Goal: Communication & Community: Answer question/provide support

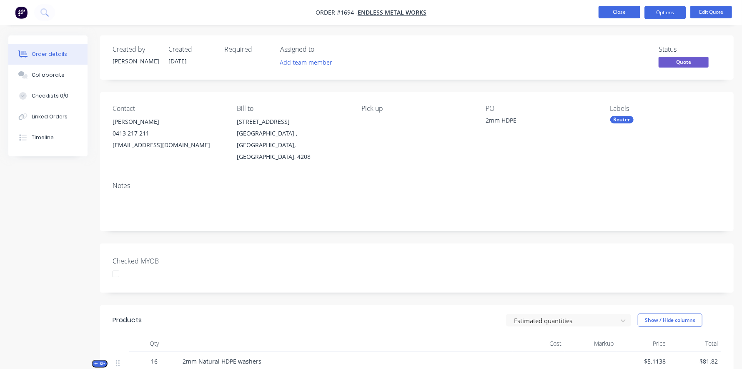
click at [613, 8] on button "Close" at bounding box center [619, 12] width 42 height 12
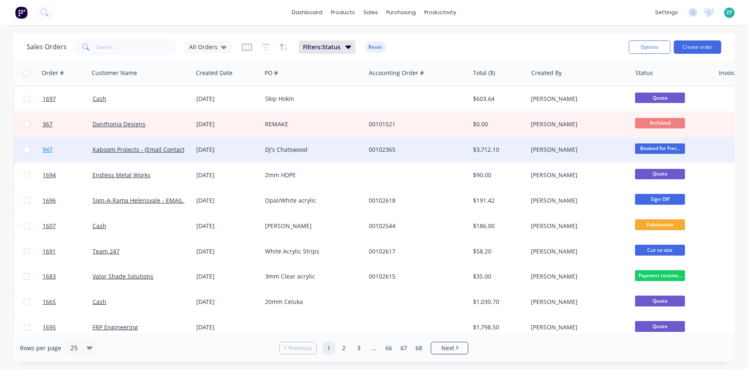
click at [50, 151] on span "947" at bounding box center [47, 149] width 10 height 8
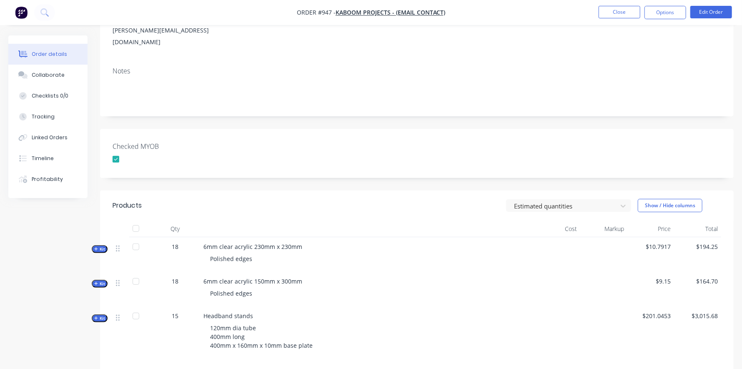
scroll to position [125, 0]
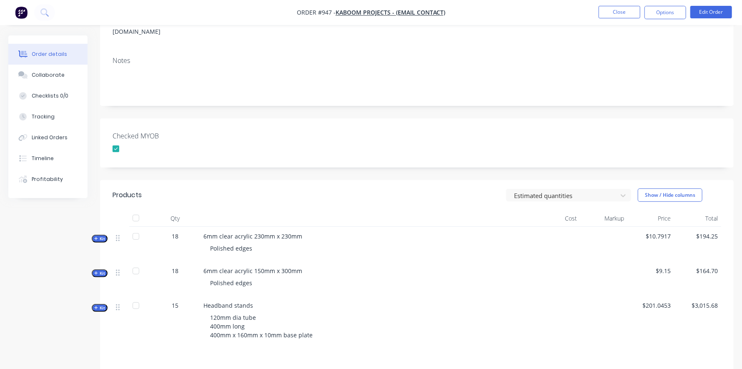
click at [135, 228] on div at bounding box center [135, 236] width 17 height 17
click at [136, 262] on div at bounding box center [135, 270] width 17 height 17
click at [133, 228] on div at bounding box center [135, 236] width 17 height 17
click at [667, 9] on button "Options" at bounding box center [665, 12] width 42 height 13
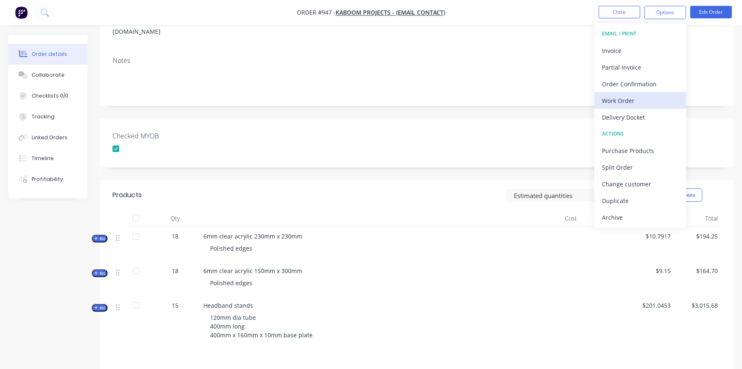
drag, startPoint x: 610, startPoint y: 100, endPoint x: 601, endPoint y: 101, distance: 8.8
click at [601, 101] on button "Work Order" at bounding box center [640, 100] width 92 height 17
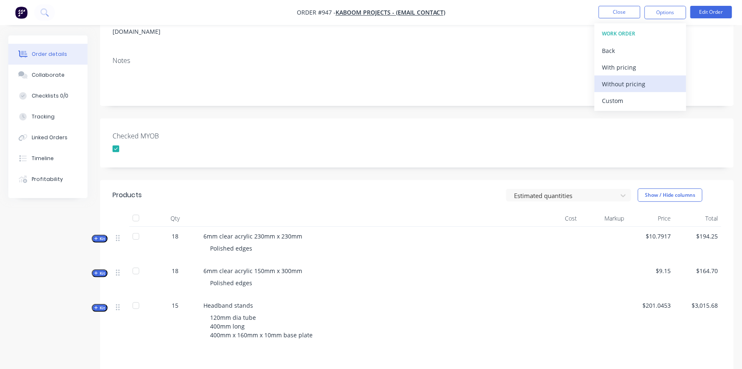
click at [610, 81] on div "Without pricing" at bounding box center [640, 84] width 77 height 12
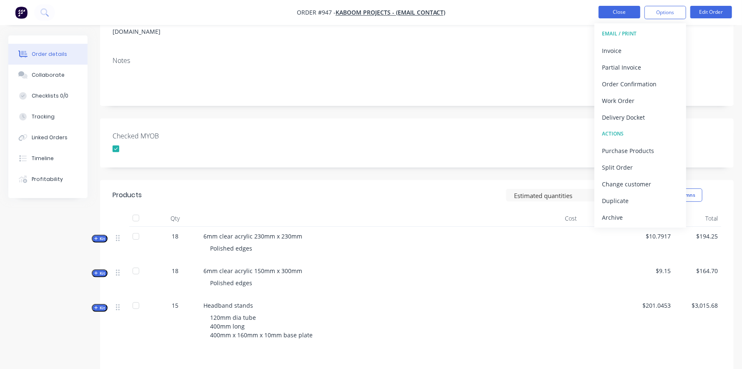
click at [616, 7] on button "Close" at bounding box center [619, 12] width 42 height 12
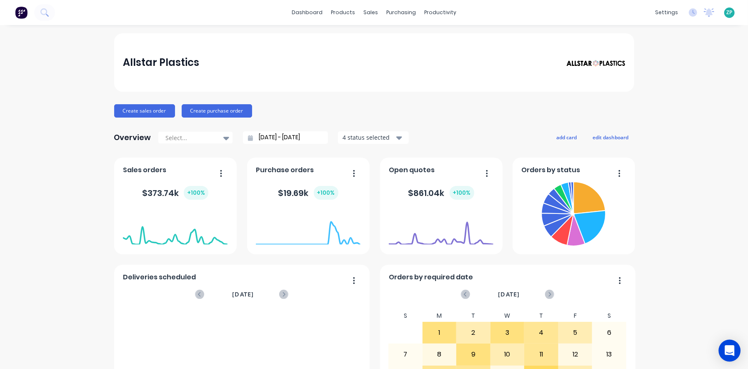
click at [735, 351] on div "Open Intercom Messenger" at bounding box center [730, 351] width 22 height 22
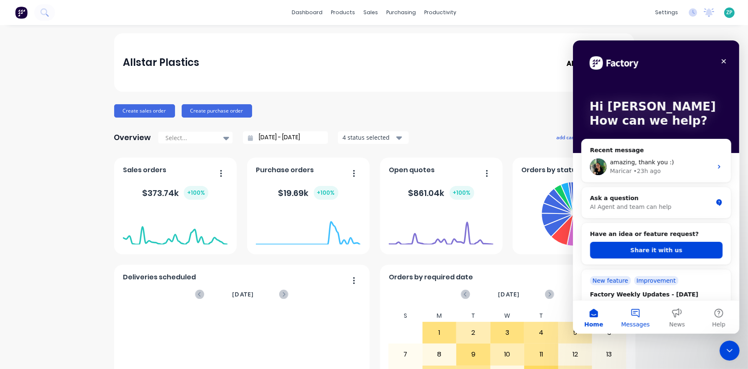
click at [636, 321] on span "Messages" at bounding box center [635, 324] width 29 height 6
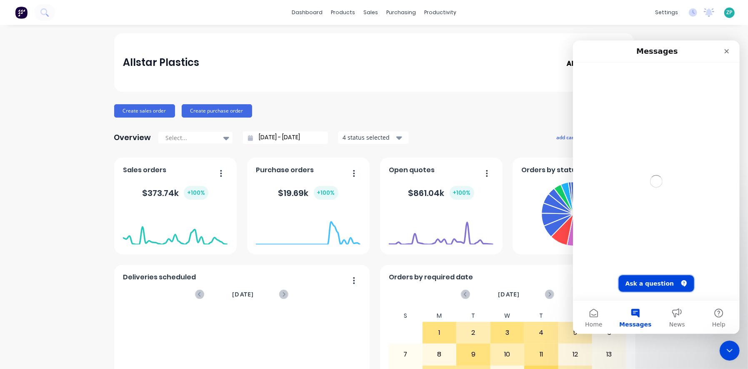
click at [651, 281] on button "Ask a question" at bounding box center [655, 283] width 75 height 17
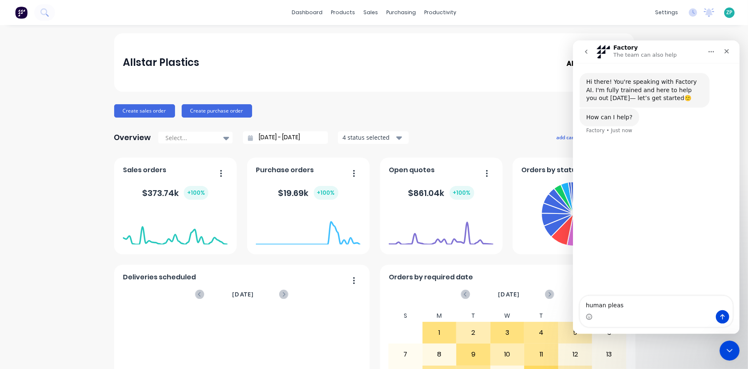
type textarea "human please"
type textarea "J"
type textarea "Hi te"
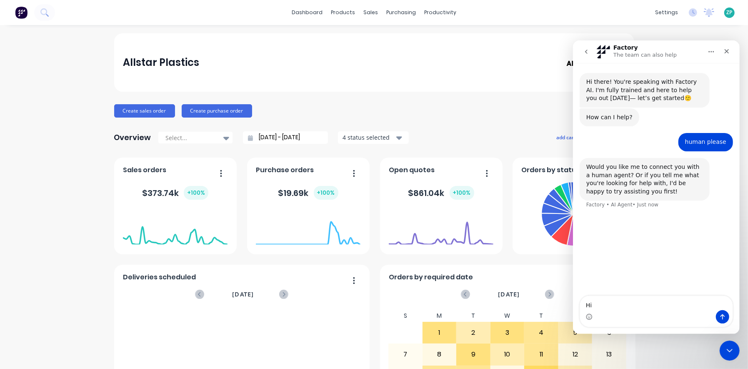
type textarea "H"
type textarea "yes please connect me"
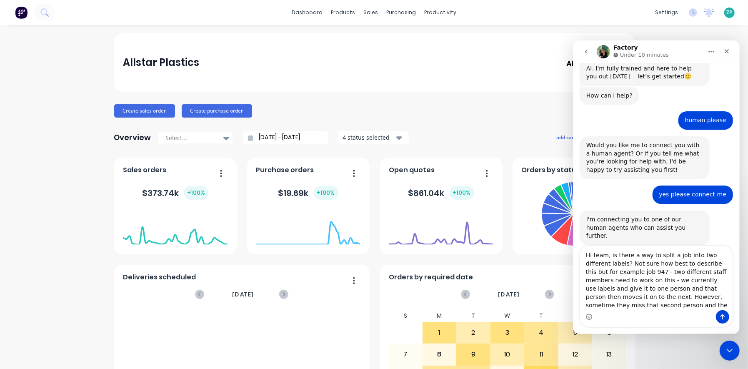
scroll to position [30, 0]
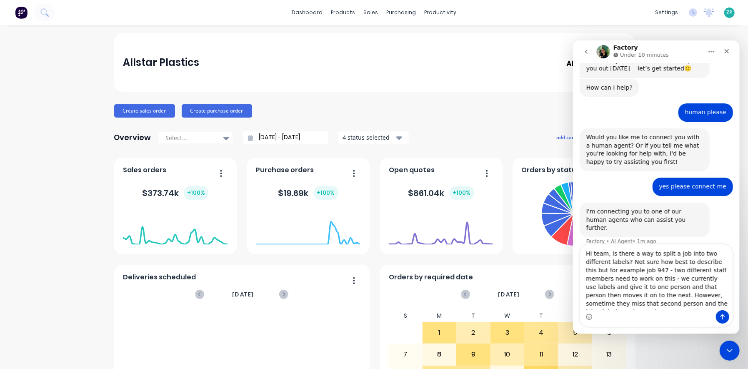
type textarea "Hi team, is there a way to split a job into two different labels? Not sure how …"
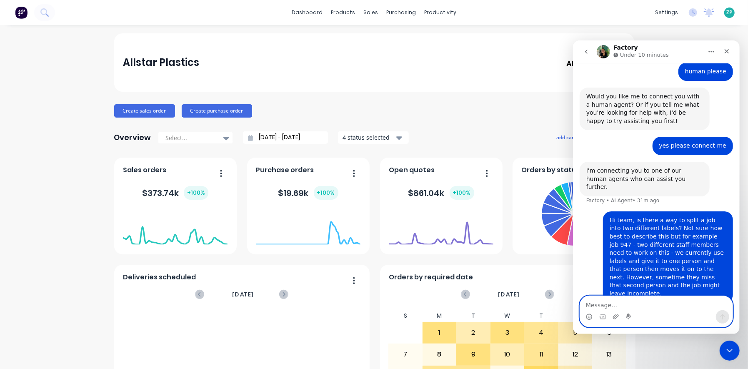
scroll to position [70, 0]
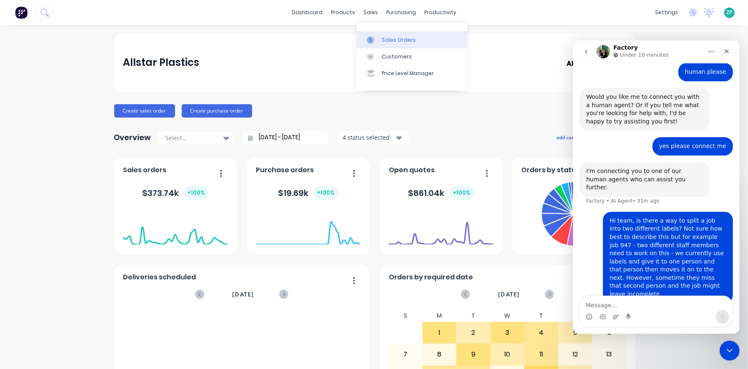
click at [378, 40] on div at bounding box center [373, 39] width 12 height 7
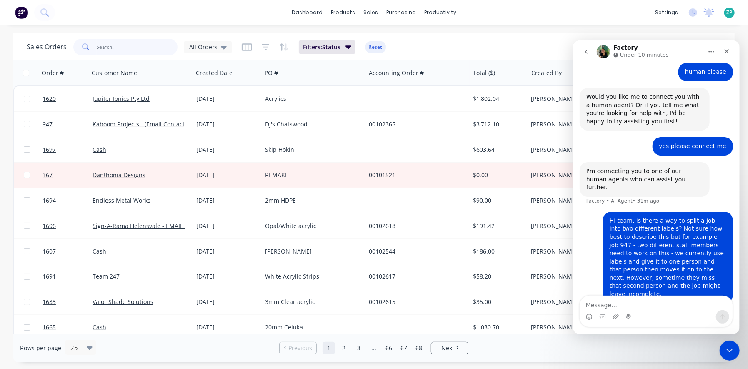
click at [107, 47] on input "text" at bounding box center [137, 47] width 81 height 17
type input "1677"
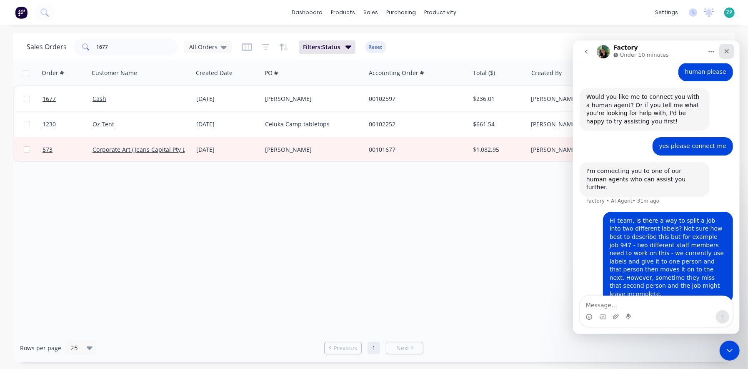
click at [728, 52] on icon "Close" at bounding box center [726, 51] width 5 height 5
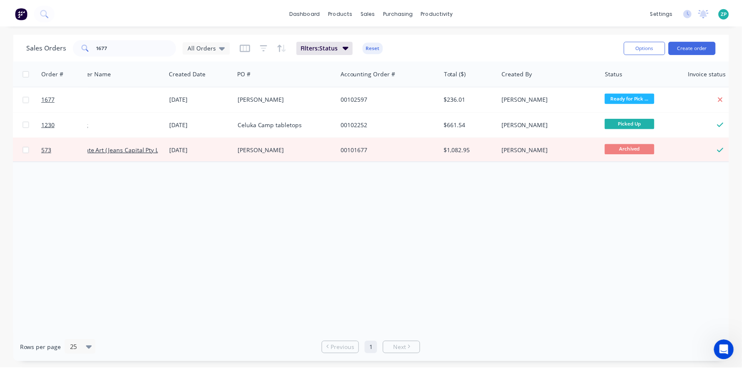
scroll to position [0, 42]
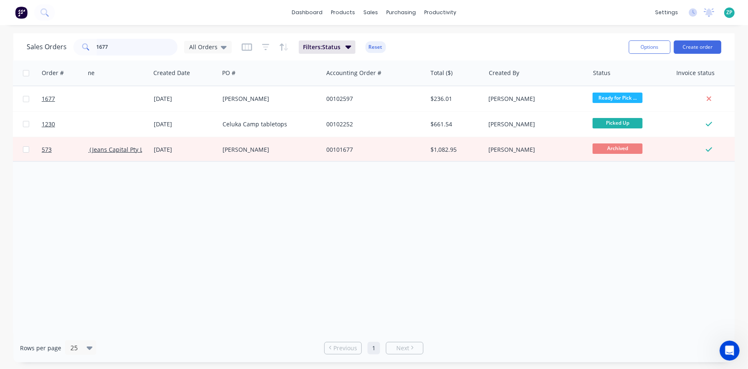
click at [136, 43] on input "1677" at bounding box center [137, 47] width 81 height 17
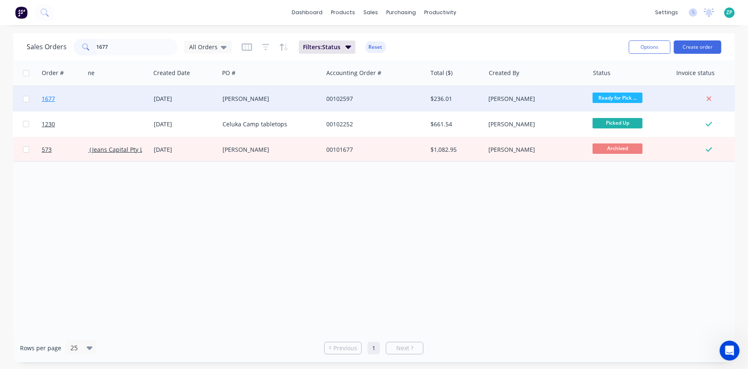
click at [45, 100] on span "1677" at bounding box center [48, 99] width 13 height 8
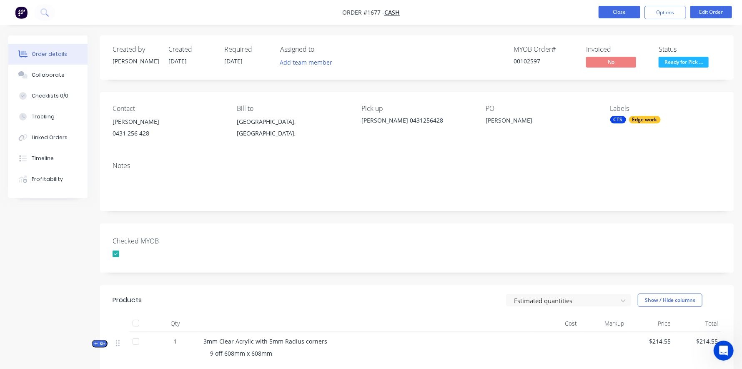
click at [620, 13] on button "Close" at bounding box center [619, 12] width 42 height 12
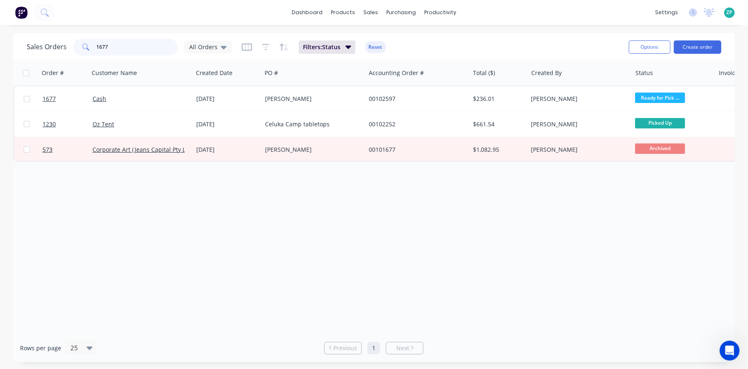
click at [107, 43] on input "1677" at bounding box center [137, 47] width 81 height 17
type input "947"
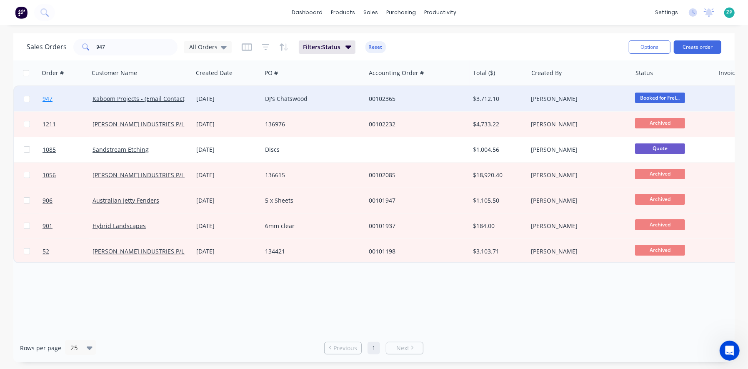
click at [47, 97] on span "947" at bounding box center [47, 99] width 10 height 8
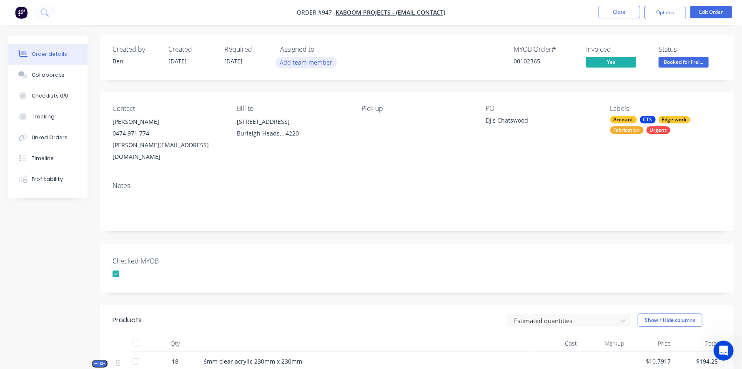
click at [294, 58] on button "Add team member" at bounding box center [305, 62] width 61 height 11
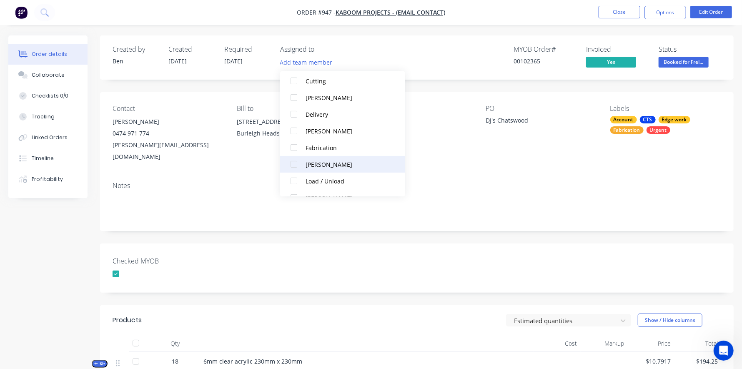
scroll to position [166, 0]
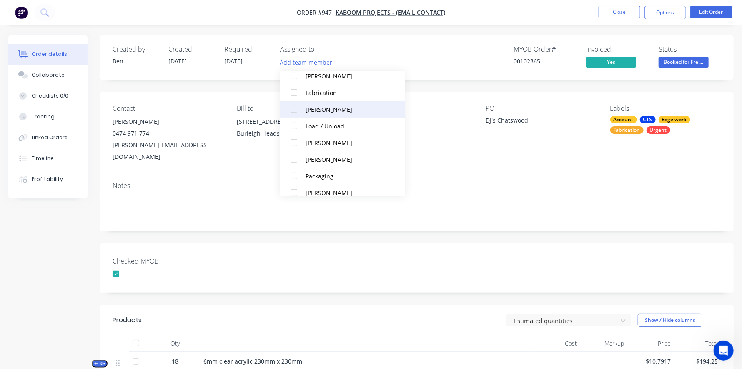
click at [294, 106] on div at bounding box center [293, 109] width 17 height 17
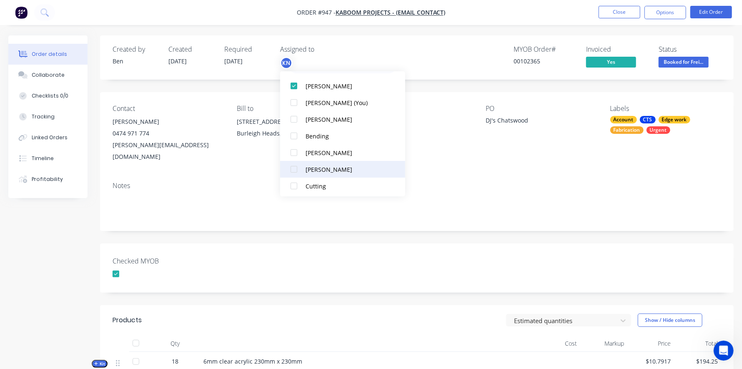
scroll to position [41, 0]
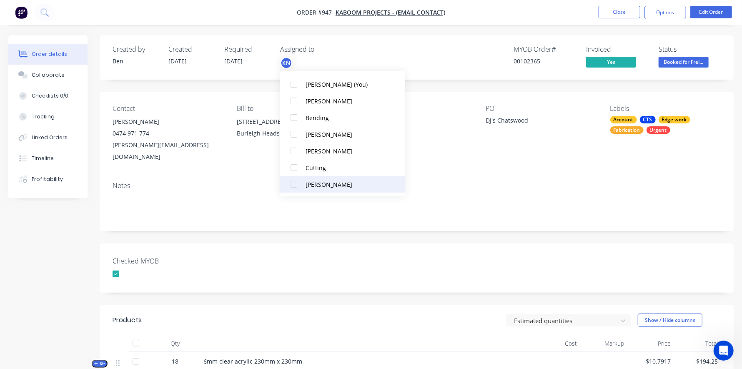
click at [298, 183] on div at bounding box center [293, 184] width 17 height 17
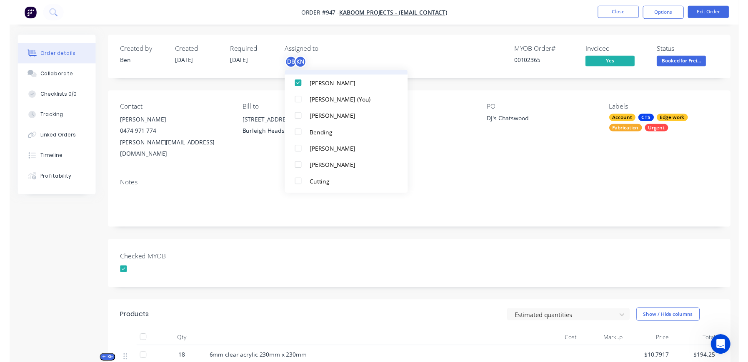
scroll to position [0, 0]
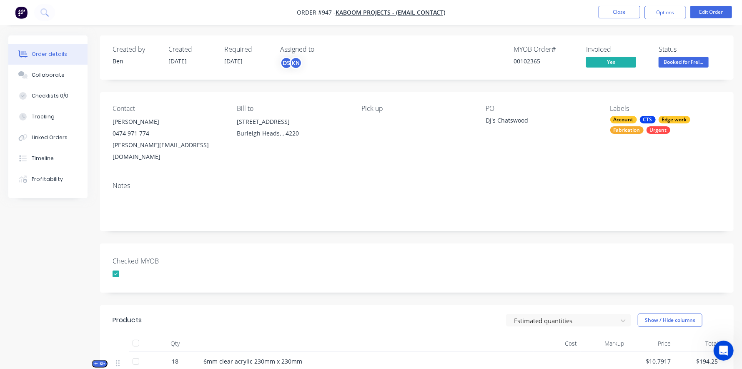
click at [493, 225] on div "Created by Ben Created 03/09/25 Required 30/07/25 Assigned to DS KN MYOB Order …" at bounding box center [416, 321] width 633 height 573
click at [610, 10] on button "Close" at bounding box center [619, 12] width 42 height 12
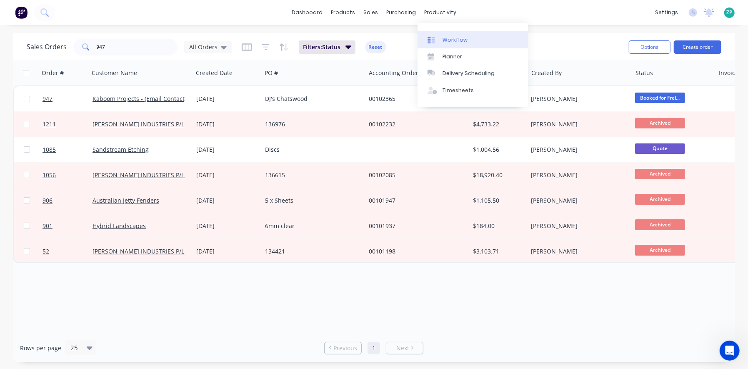
click at [442, 37] on div "Workflow" at bounding box center [454, 39] width 25 height 7
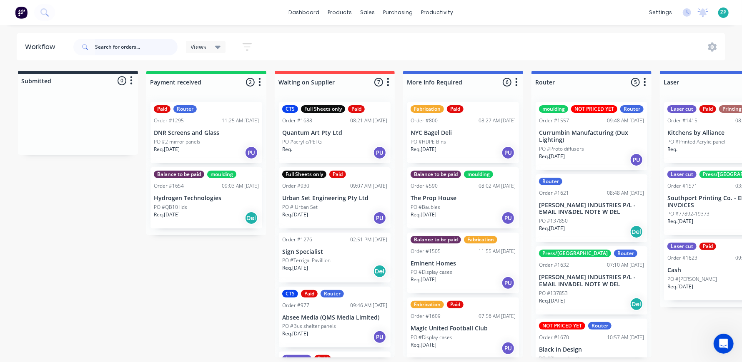
click at [117, 42] on input "text" at bounding box center [136, 47] width 82 height 17
type input "947"
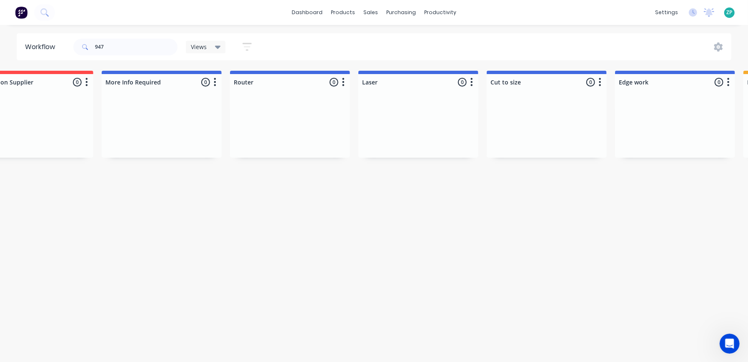
scroll to position [0, 1245]
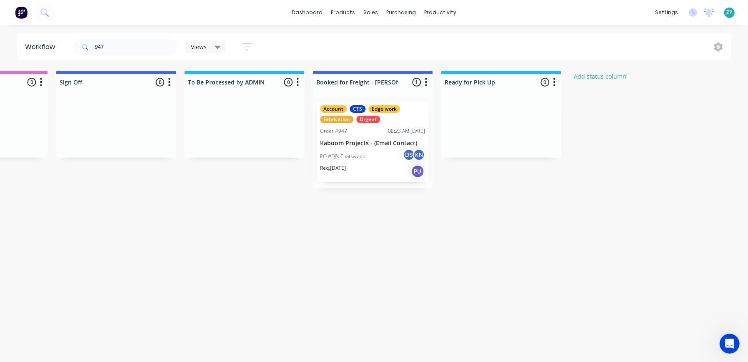
drag, startPoint x: 554, startPoint y: 158, endPoint x: 723, endPoint y: 188, distance: 171.8
click at [352, 145] on p "Kaboom Projects - (Email Contact)" at bounding box center [372, 143] width 105 height 7
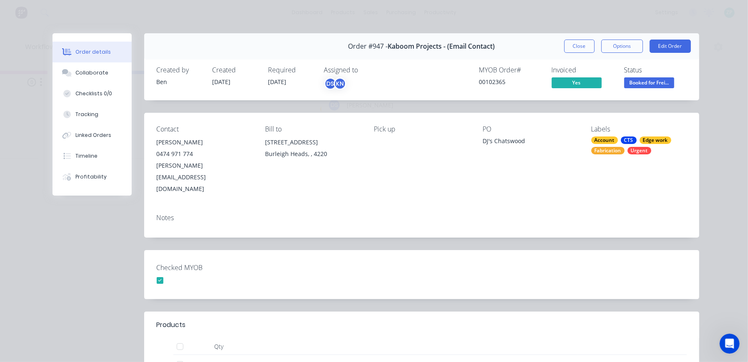
click at [335, 82] on div "KN" at bounding box center [340, 83] width 12 height 12
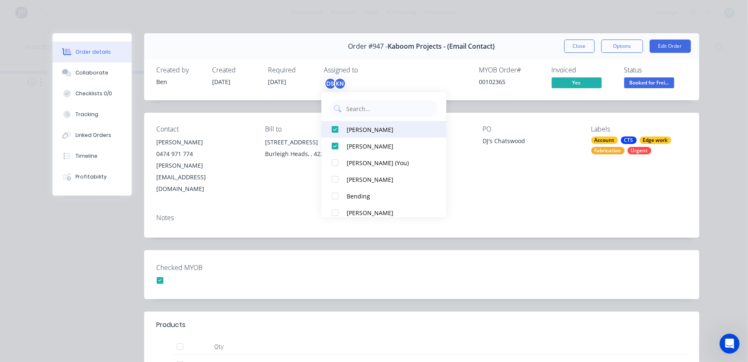
click at [336, 131] on div at bounding box center [335, 129] width 17 height 17
click at [333, 130] on div at bounding box center [335, 129] width 17 height 17
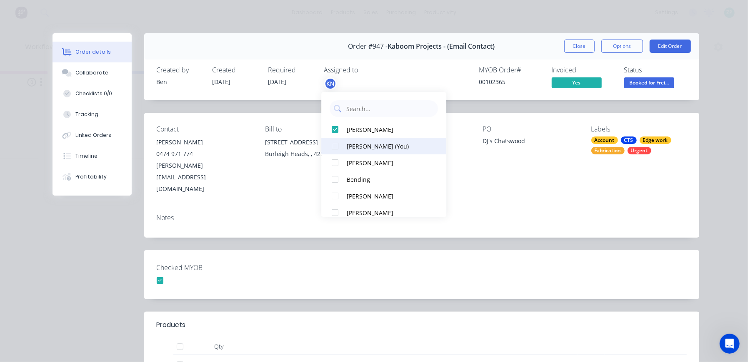
scroll to position [0, 0]
click at [552, 207] on div "Notes" at bounding box center [421, 222] width 555 height 30
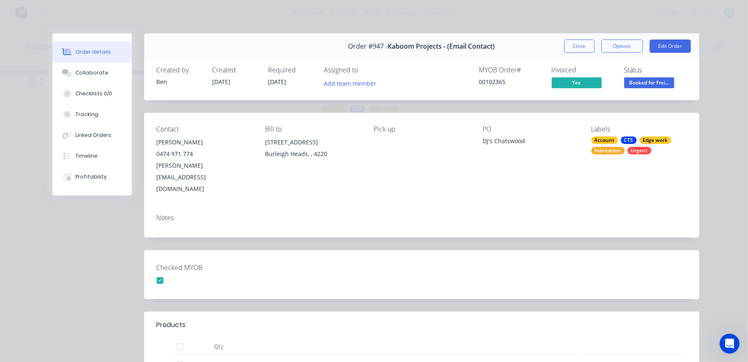
click at [625, 140] on div "CTS" at bounding box center [629, 140] width 16 height 7
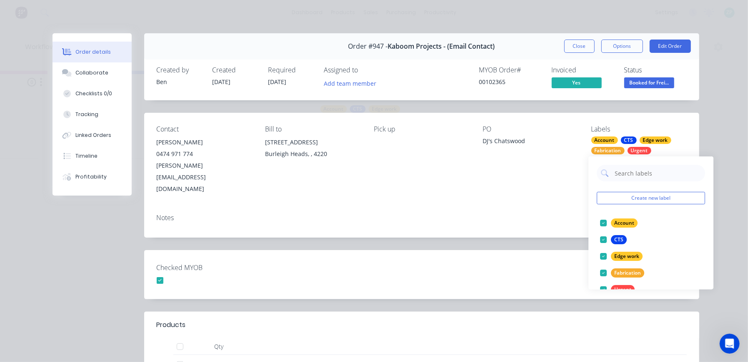
click at [625, 140] on div "CTS" at bounding box center [629, 140] width 16 height 7
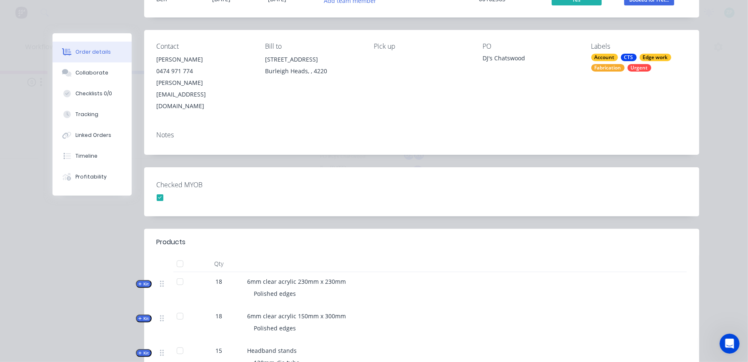
scroll to position [41, 0]
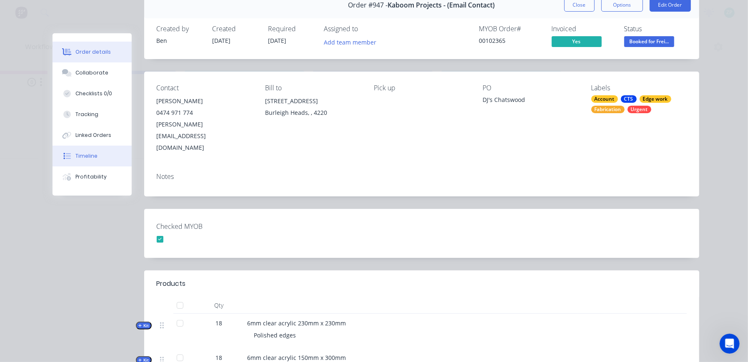
click at [100, 154] on button "Timeline" at bounding box center [91, 156] width 79 height 21
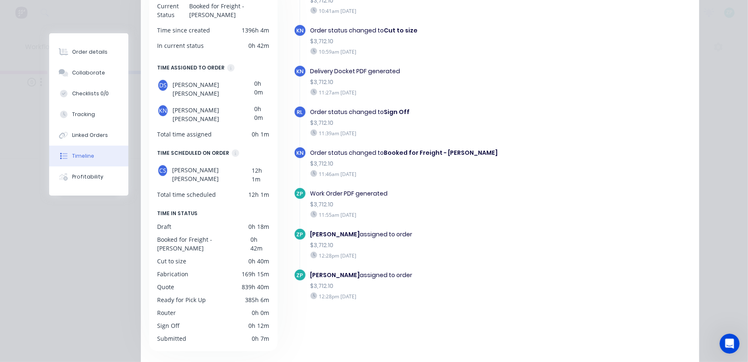
scroll to position [125, 0]
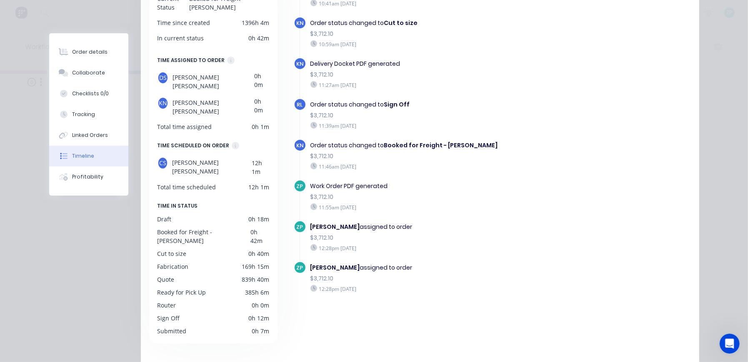
drag, startPoint x: 326, startPoint y: 217, endPoint x: 290, endPoint y: 215, distance: 36.3
click at [290, 215] on div "BK Order created 08:25am Wednesday 30/07/25 BK Order converted to Quote $1,108.…" at bounding box center [488, 139] width 406 height 345
click at [297, 223] on span "ZP" at bounding box center [300, 227] width 7 height 8
click at [352, 223] on div "Kimberley Neal assigned to order $3,712.10 12:28pm Friday 26/09/25" at bounding box center [432, 237] width 253 height 33
click at [355, 223] on div "Kimberley Neal assigned to order" at bounding box center [432, 227] width 245 height 9
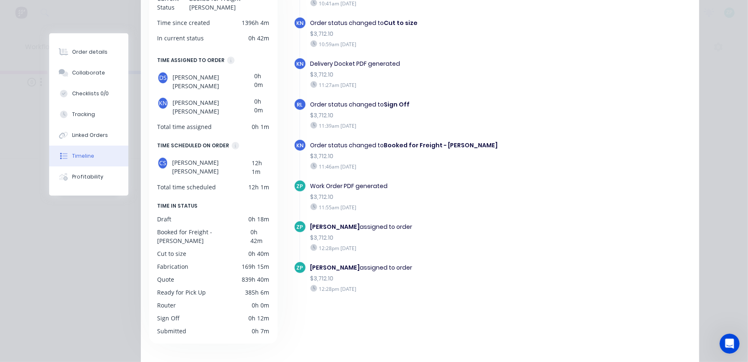
drag, startPoint x: 385, startPoint y: 222, endPoint x: 310, endPoint y: 232, distance: 76.4
click at [381, 223] on div "Kimberley Neal assigned to order" at bounding box center [432, 227] width 245 height 9
click at [310, 234] on div "$3,712.10" at bounding box center [432, 238] width 245 height 9
click at [91, 77] on button "Collaborate" at bounding box center [88, 72] width 79 height 21
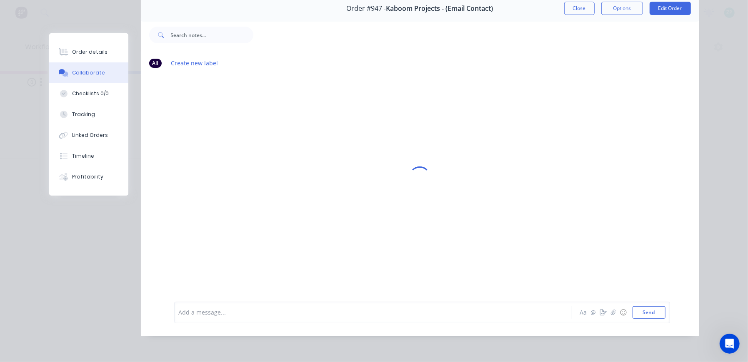
scroll to position [0, 0]
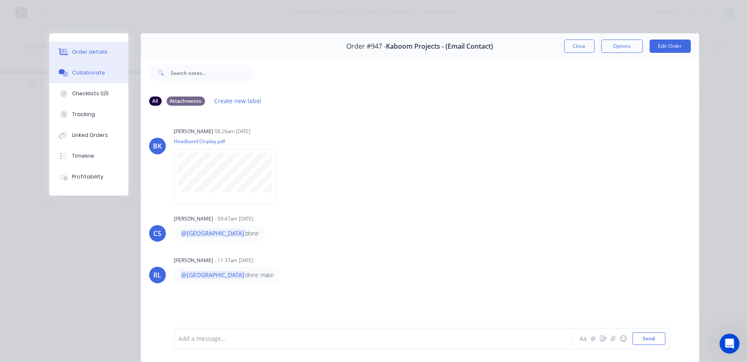
click at [84, 48] on div "Order details" at bounding box center [89, 51] width 35 height 7
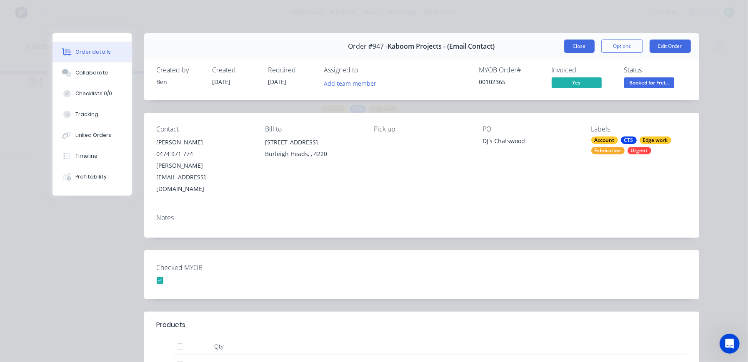
click at [567, 47] on button "Close" at bounding box center [579, 46] width 30 height 13
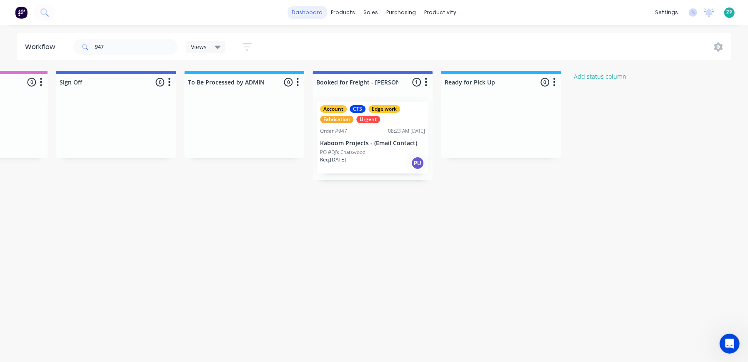
click at [315, 10] on link "dashboard" at bounding box center [306, 12] width 39 height 12
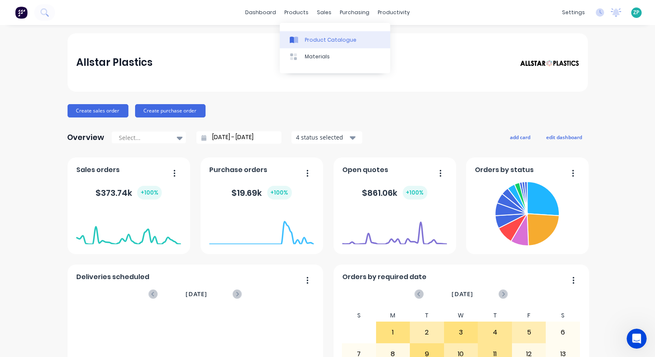
click at [320, 36] on div "Product Catalogue" at bounding box center [331, 39] width 52 height 7
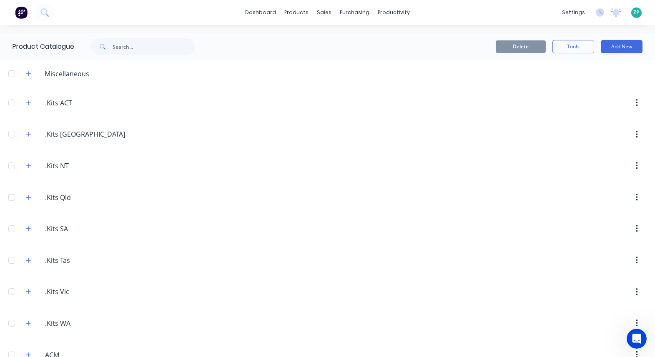
click at [65, 70] on div "Miscellaneous" at bounding box center [67, 74] width 58 height 10
click at [44, 73] on div "Miscellaneous" at bounding box center [67, 74] width 58 height 10
click at [37, 75] on div "Miscellaneous" at bounding box center [57, 73] width 77 height 10
click at [22, 74] on div "Miscellaneous" at bounding box center [57, 73] width 77 height 10
click at [29, 77] on button "button" at bounding box center [28, 73] width 10 height 10
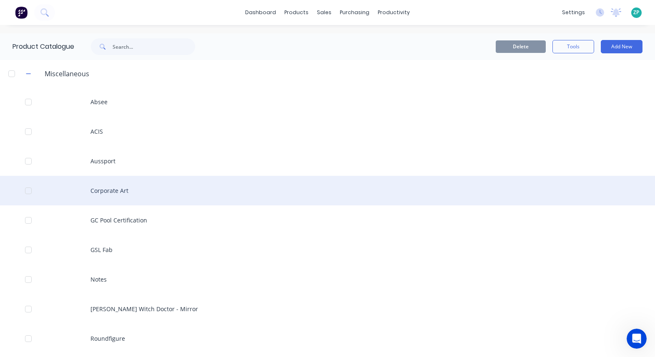
click at [117, 194] on div "Corporate Art" at bounding box center [327, 191] width 655 height 30
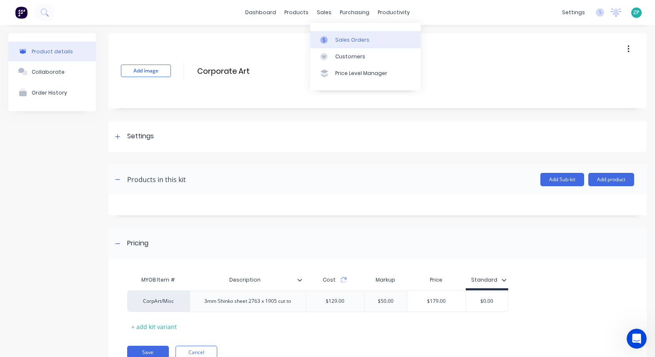
click at [344, 40] on div "Sales Orders" at bounding box center [352, 39] width 34 height 7
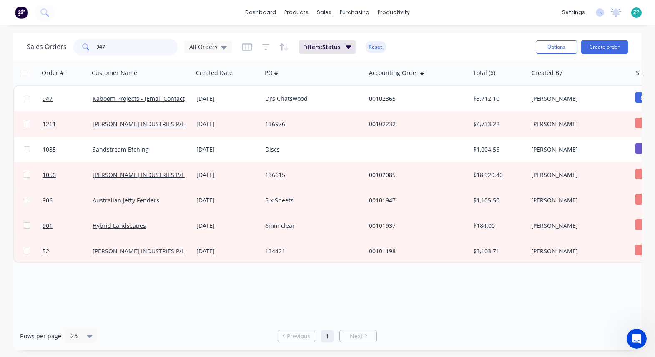
click at [137, 42] on input "947" at bounding box center [137, 47] width 81 height 17
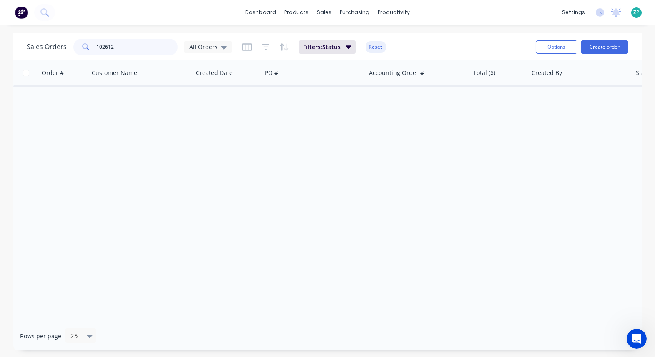
type input "102612"
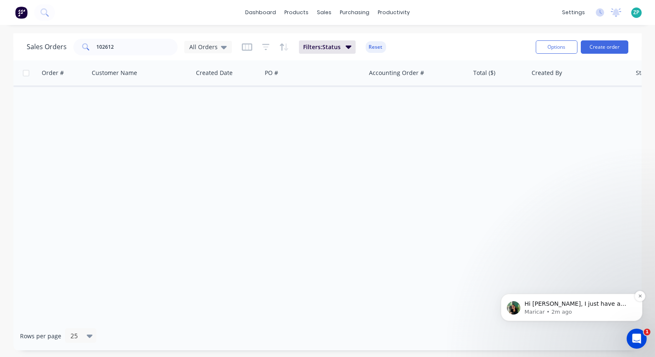
click at [561, 300] on span "Hi [PERSON_NAME], I just have a few questions so I can better understand what y…" at bounding box center [575, 320] width 103 height 40
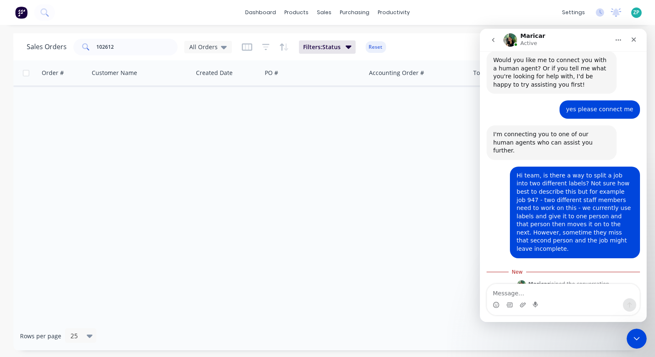
scroll to position [144, 0]
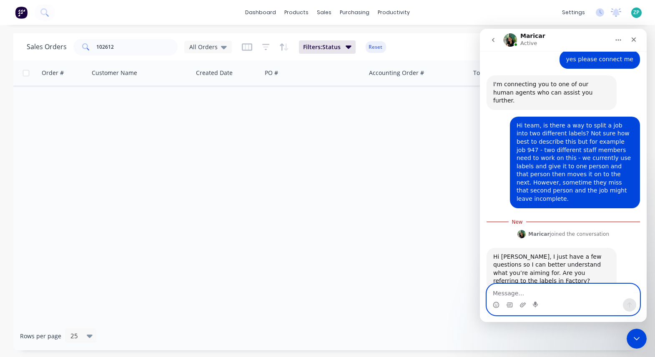
click at [532, 291] on textarea "Message…" at bounding box center [562, 291] width 152 height 14
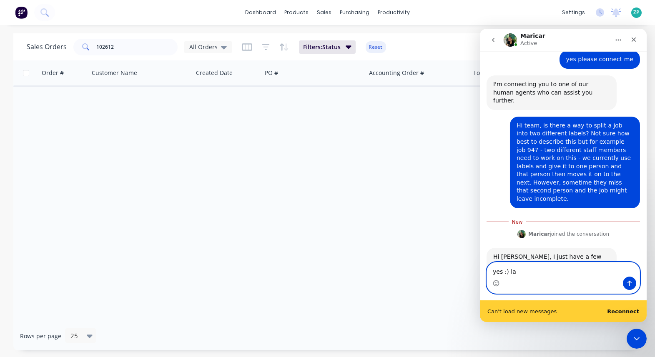
scroll to position [166, 0]
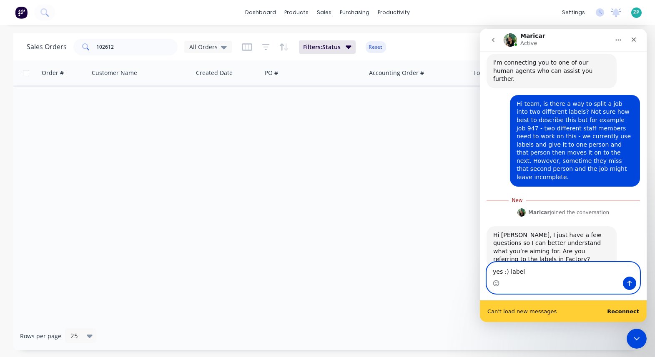
type textarea "yes :) labels"
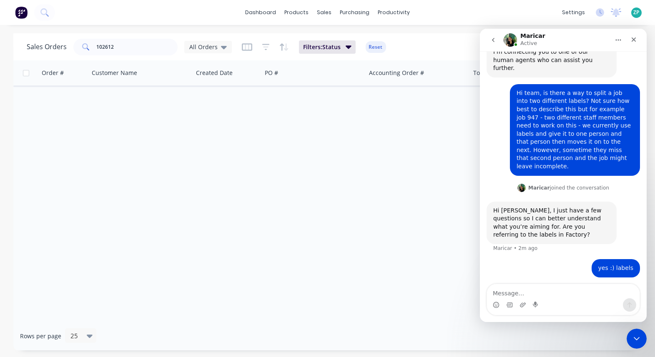
click at [626, 322] on div "Successfully reconnected" at bounding box center [562, 322] width 167 height 0
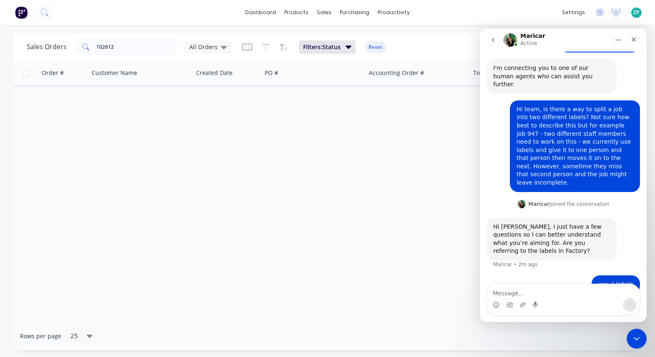
scroll to position [155, 0]
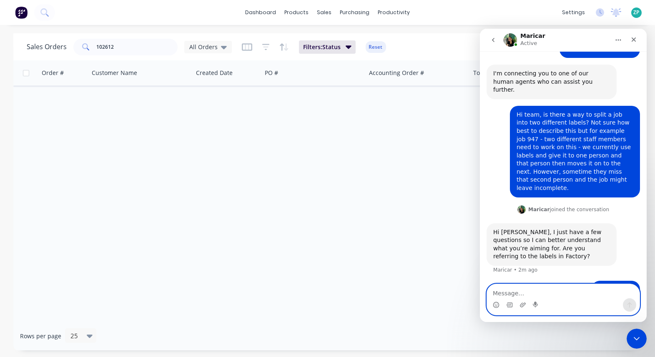
drag, startPoint x: 533, startPoint y: 289, endPoint x: 525, endPoint y: 285, distance: 8.9
click at [530, 285] on textarea "Message…" at bounding box center [562, 291] width 152 height 14
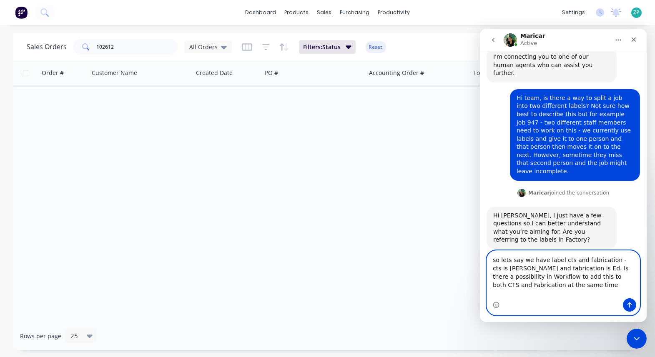
scroll to position [180, 0]
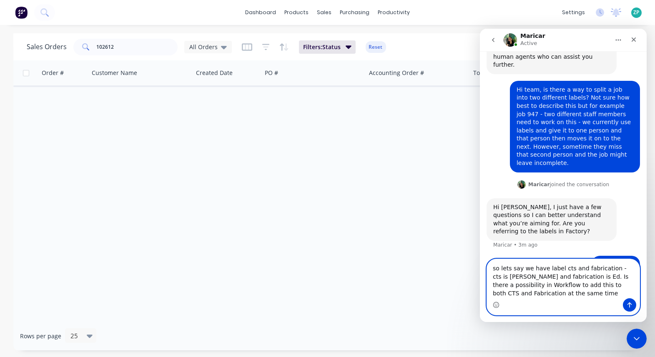
type textarea "so lets say we have label cts and fabrication - cts is [PERSON_NAME] and fabric…"
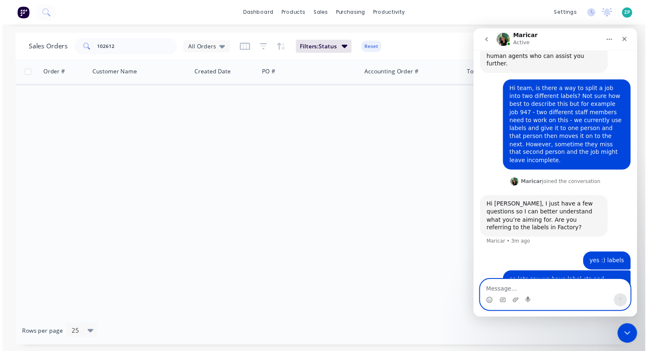
scroll to position [198, 0]
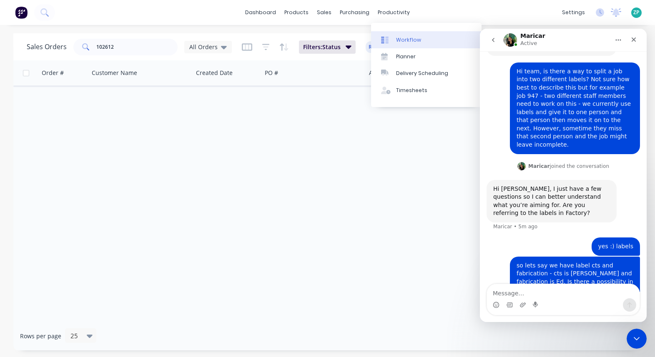
click at [407, 40] on div "Workflow" at bounding box center [408, 39] width 25 height 7
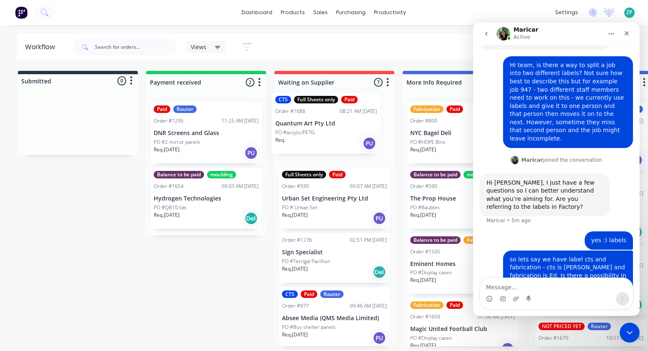
drag, startPoint x: 320, startPoint y: 145, endPoint x: 316, endPoint y: 135, distance: 10.5
click at [316, 135] on div "CTS Full Sheets only Paid Order #1688 08:21 AM 26/09/25 Quantum Art Pty Ltd PO …" at bounding box center [335, 220] width 120 height 251
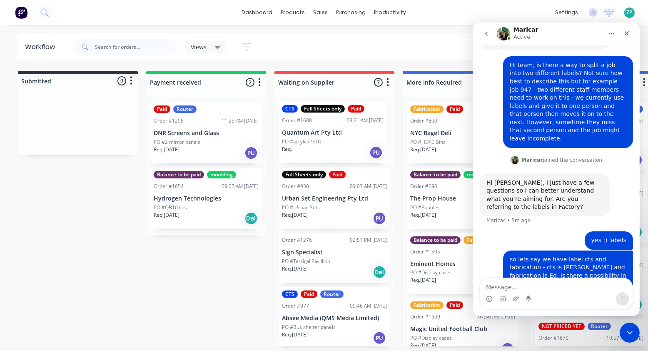
click at [324, 132] on div "CTS Full Sheets only Paid Order #1688 08:21 AM 26/09/25 Quantum Art Pty Ltd PO …" at bounding box center [335, 220] width 120 height 251
click at [324, 132] on p "Quantum Art Pty Ltd" at bounding box center [334, 133] width 105 height 7
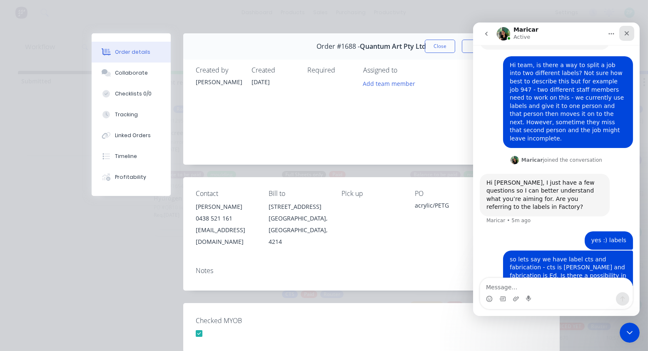
click at [625, 30] on icon "Close" at bounding box center [626, 33] width 7 height 7
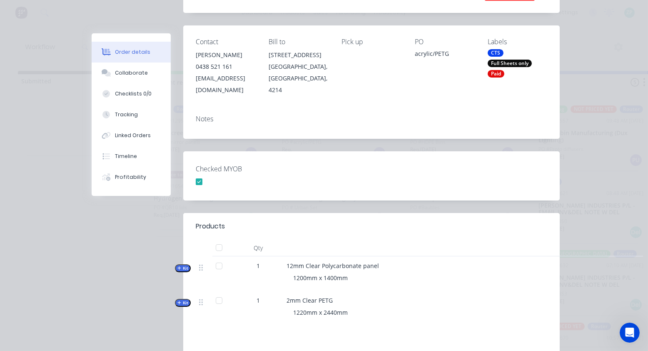
scroll to position [166, 0]
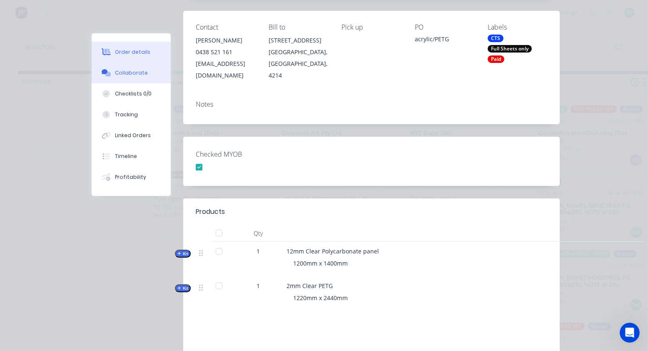
click at [122, 72] on div "Collaborate" at bounding box center [131, 72] width 33 height 7
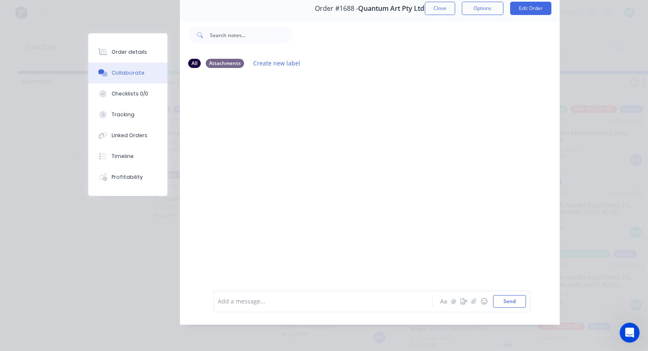
scroll to position [0, 0]
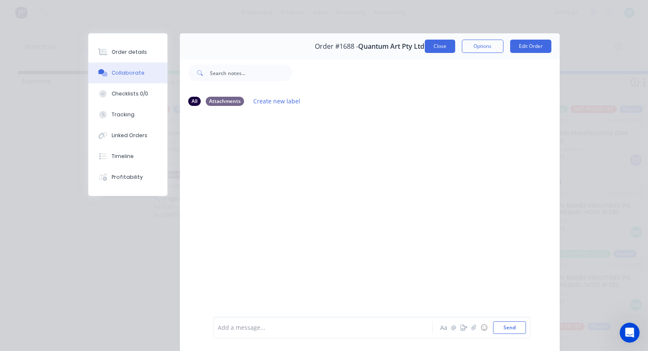
click at [440, 44] on button "Close" at bounding box center [440, 46] width 30 height 13
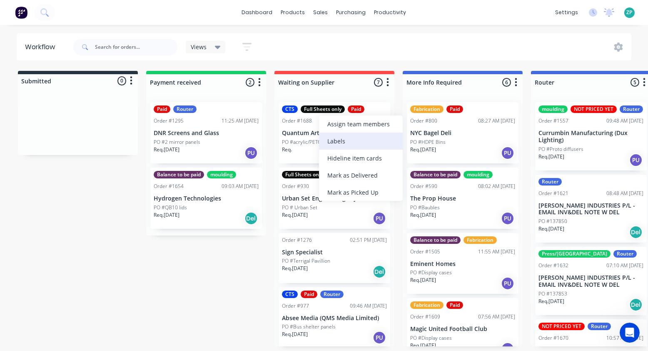
click at [350, 142] on div "Labels" at bounding box center [361, 140] width 84 height 17
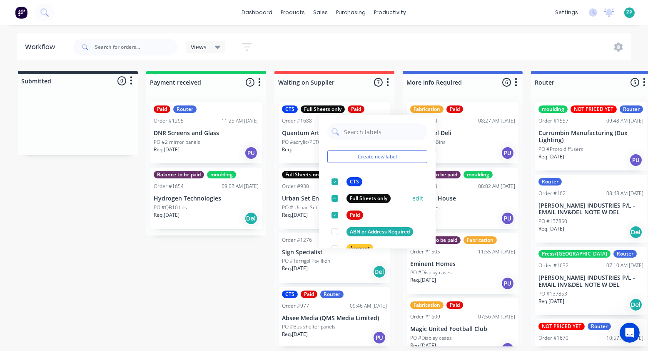
click at [333, 197] on div at bounding box center [335, 198] width 17 height 17
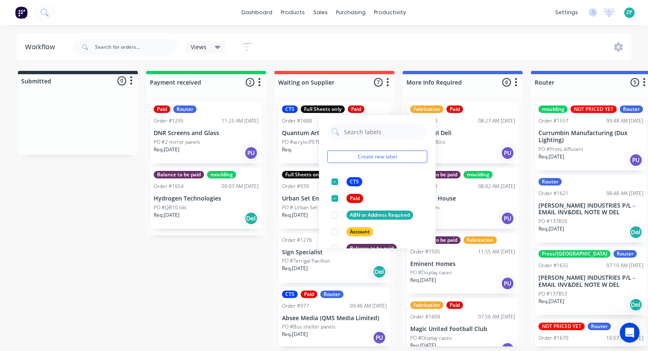
click at [306, 132] on p "Quantum Art Pty Ltd" at bounding box center [334, 133] width 105 height 7
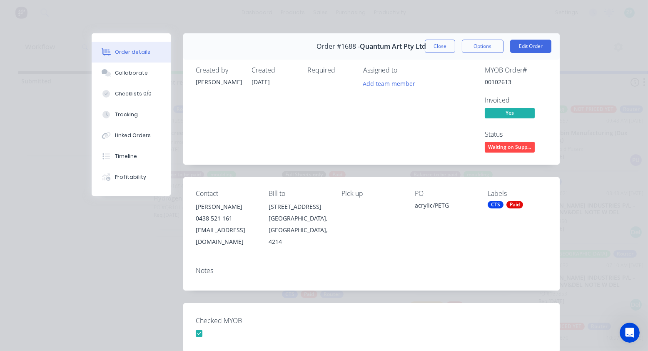
drag, startPoint x: 434, startPoint y: 40, endPoint x: 437, endPoint y: 71, distance: 30.6
click at [435, 40] on button "Close" at bounding box center [440, 46] width 30 height 13
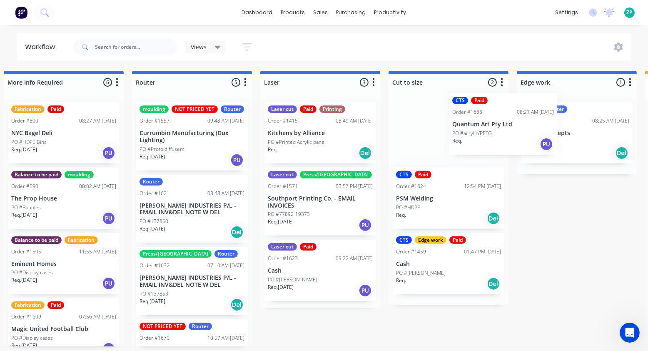
scroll to position [0, 400]
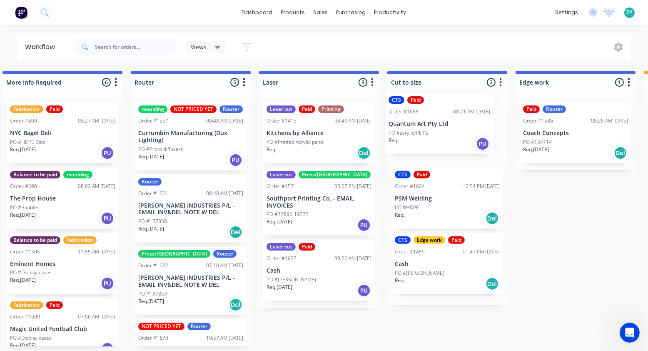
drag, startPoint x: 318, startPoint y: 135, endPoint x: 429, endPoint y: 127, distance: 111.2
click at [429, 127] on div "Submitted 0 Status colour #273444 hex #273444 Save Cancel Summaries Total order…" at bounding box center [590, 208] width 1994 height 275
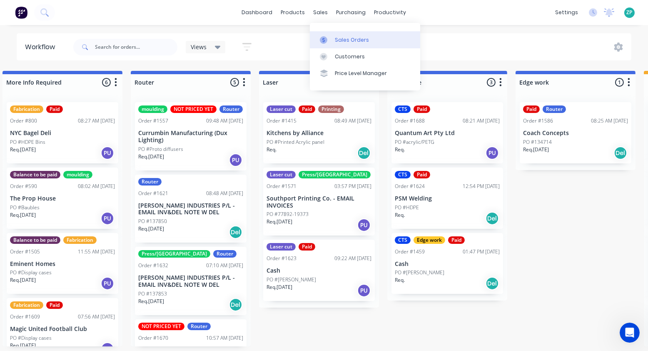
click at [345, 39] on div "Sales Orders" at bounding box center [352, 39] width 34 height 7
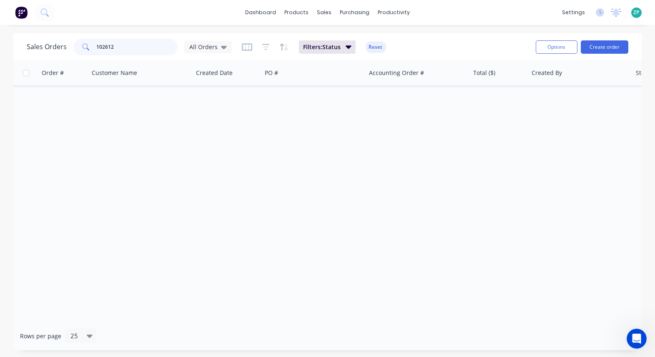
click at [123, 49] on input "102612" at bounding box center [137, 47] width 81 height 17
type input "1698"
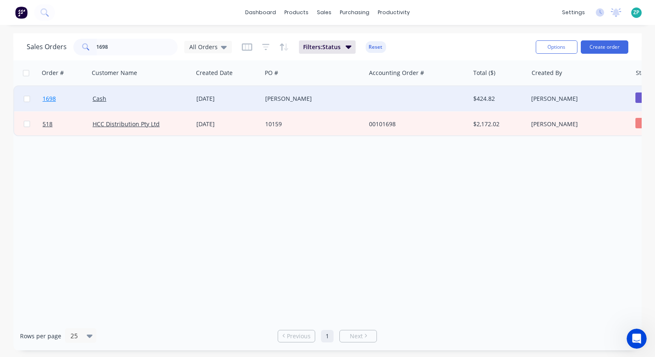
click at [49, 97] on span "1698" at bounding box center [48, 99] width 13 height 8
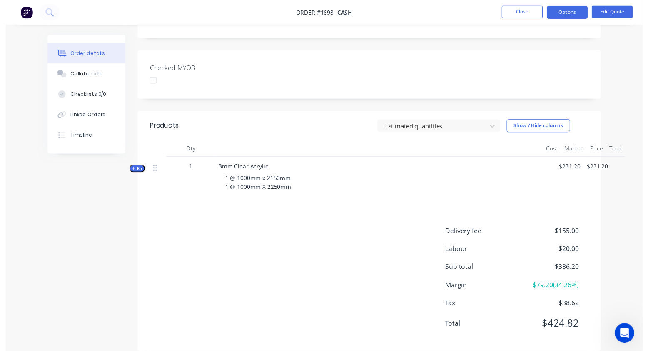
scroll to position [192, 0]
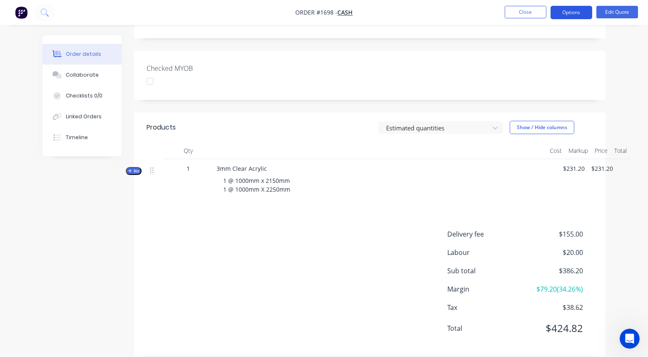
click at [572, 10] on button "Options" at bounding box center [572, 12] width 42 height 13
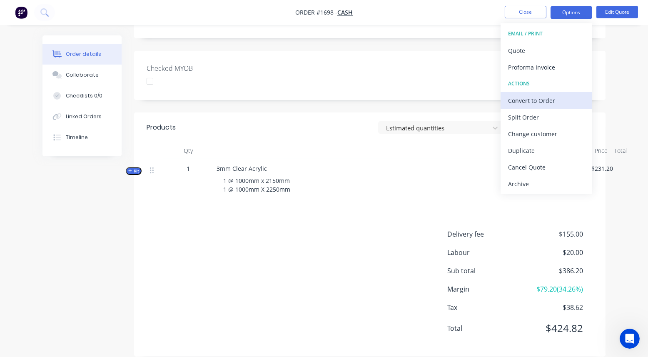
click at [539, 101] on div "Convert to Order" at bounding box center [546, 101] width 77 height 12
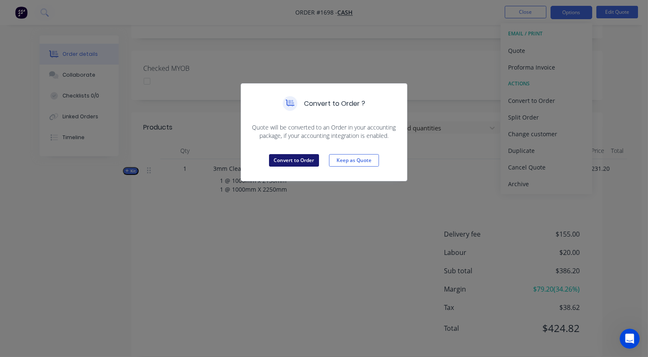
click at [302, 162] on button "Convert to Order" at bounding box center [294, 160] width 50 height 12
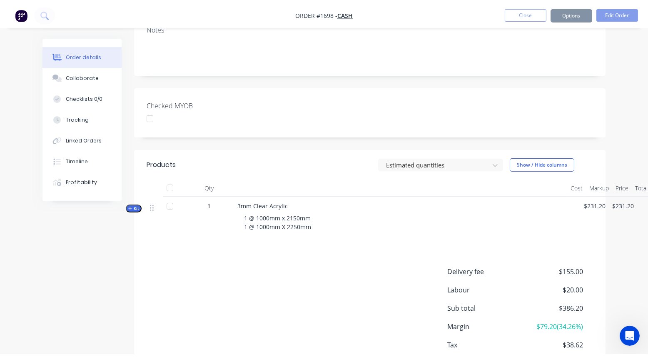
scroll to position [226, 0]
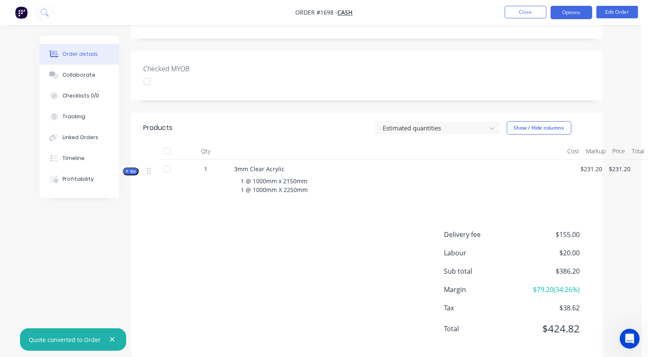
click at [572, 15] on button "Options" at bounding box center [572, 12] width 42 height 13
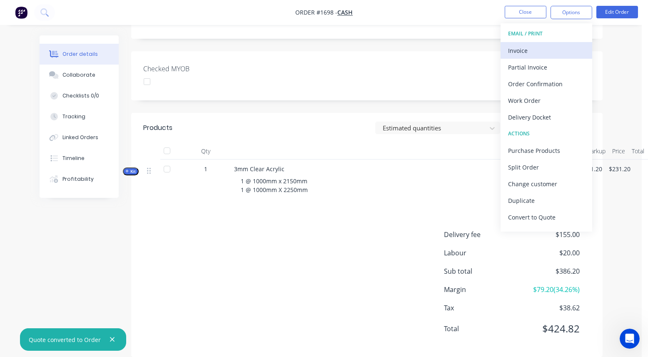
click at [535, 55] on div "Invoice" at bounding box center [546, 51] width 77 height 12
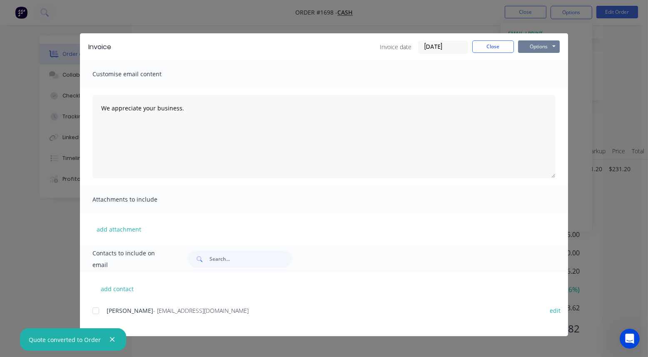
click at [542, 46] on button "Options" at bounding box center [539, 46] width 42 height 12
click at [542, 71] on button "Print" at bounding box center [544, 75] width 53 height 14
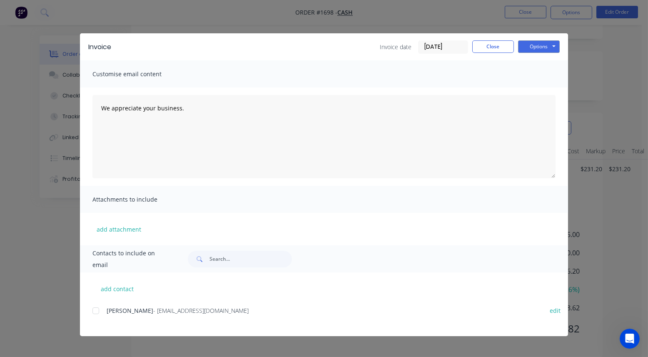
click at [427, 90] on div "We appreciate your business." at bounding box center [324, 136] width 488 height 98
click at [485, 47] on button "Close" at bounding box center [493, 46] width 42 height 12
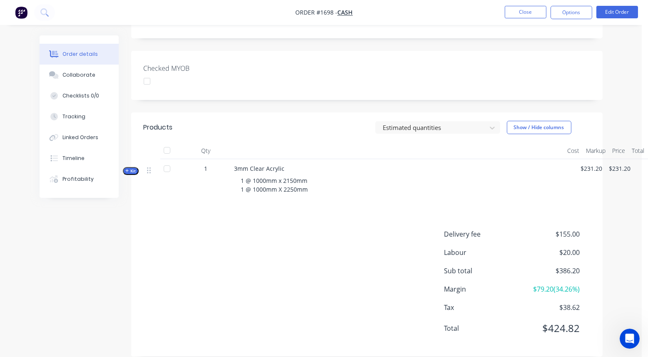
scroll to position [0, 0]
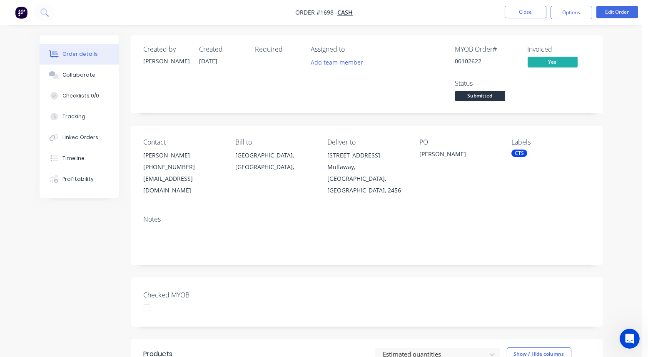
click at [515, 150] on div "CTS" at bounding box center [520, 153] width 16 height 7
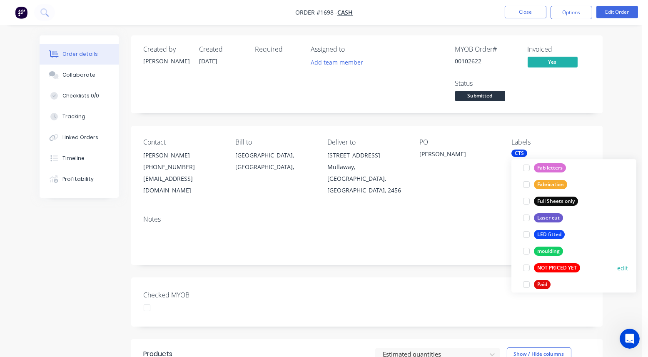
scroll to position [250, 0]
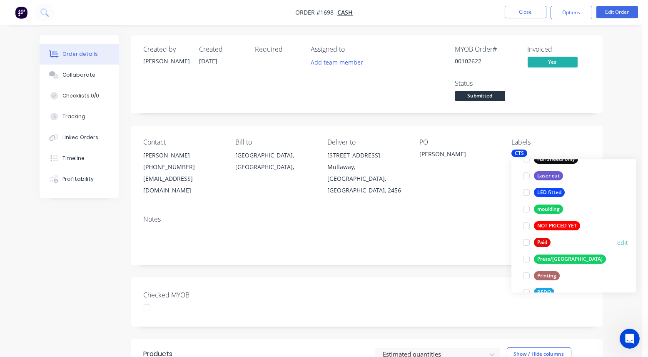
click at [529, 243] on div at bounding box center [526, 242] width 17 height 17
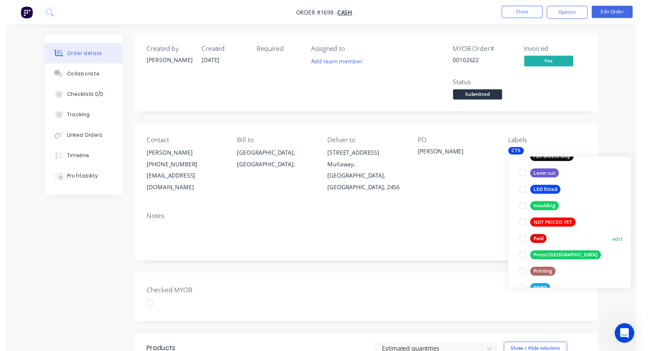
scroll to position [0, 0]
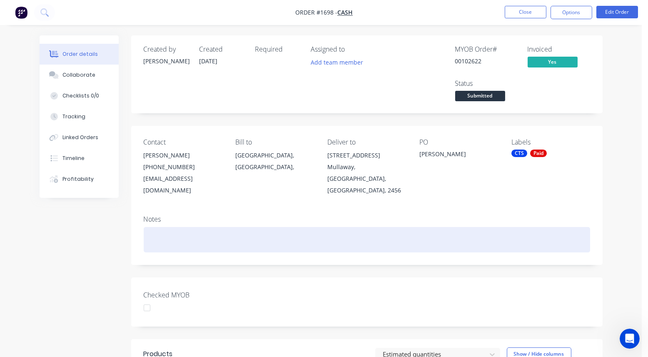
click at [448, 227] on div at bounding box center [367, 239] width 447 height 25
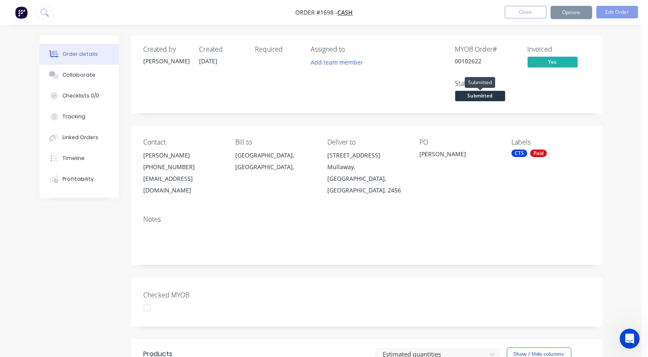
click at [490, 94] on span "Submitted" at bounding box center [480, 96] width 50 height 10
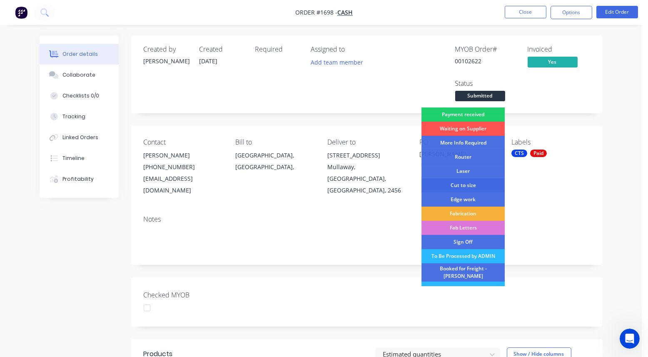
click at [465, 181] on div "Cut to size" at bounding box center [463, 185] width 83 height 14
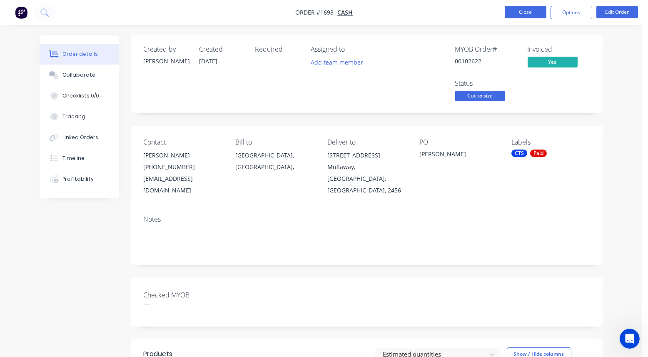
click at [532, 16] on button "Close" at bounding box center [526, 12] width 42 height 12
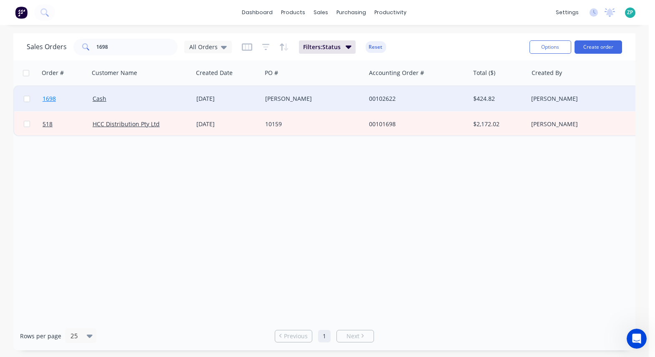
click at [50, 101] on span "1698" at bounding box center [48, 99] width 13 height 8
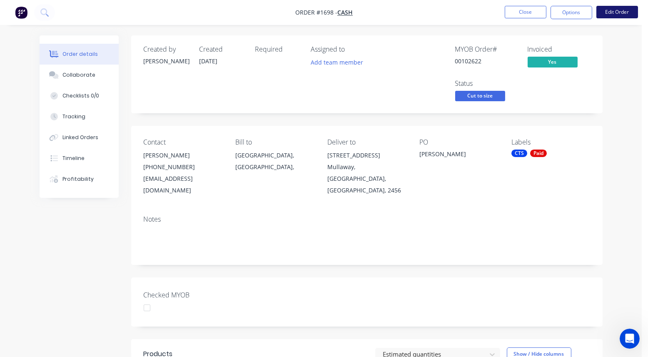
click at [619, 14] on button "Edit Order" at bounding box center [618, 12] width 42 height 12
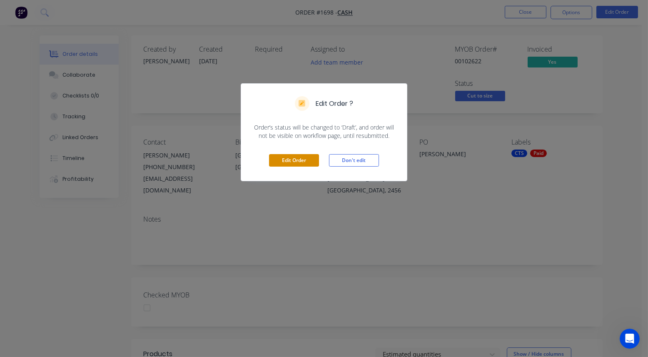
click at [309, 161] on button "Edit Order" at bounding box center [294, 160] width 50 height 12
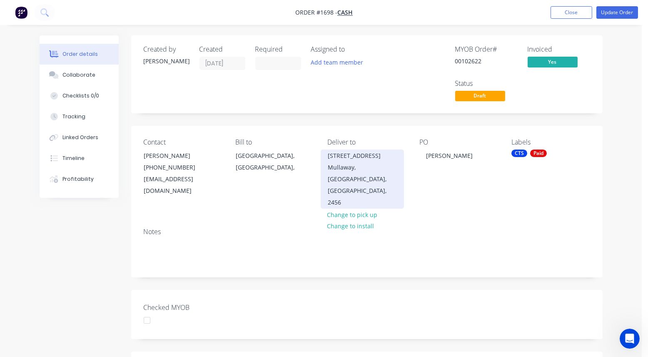
click at [327, 159] on div "12 Primrose Avenue Mullaway, New South Wales, Australia, 2456" at bounding box center [362, 179] width 83 height 59
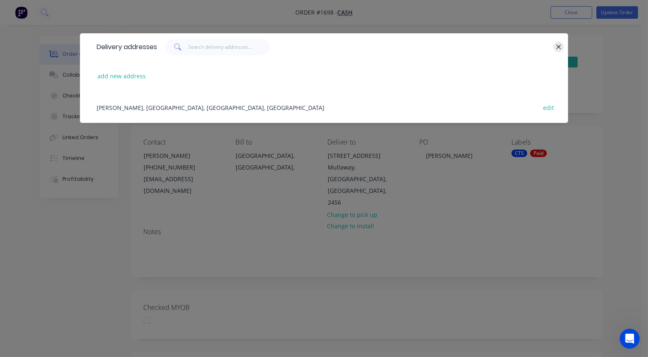
click at [558, 47] on icon "button" at bounding box center [559, 47] width 5 height 5
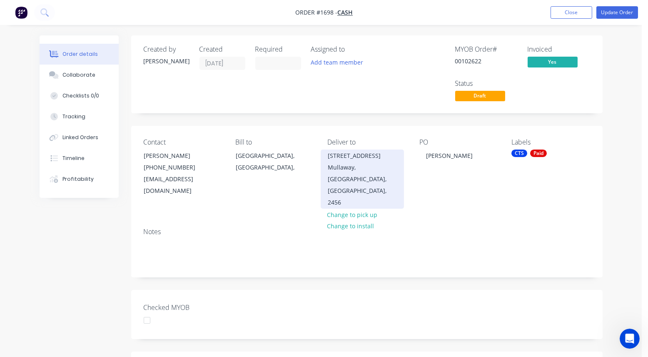
click at [350, 157] on div "12 Primrose Avenue" at bounding box center [362, 156] width 69 height 12
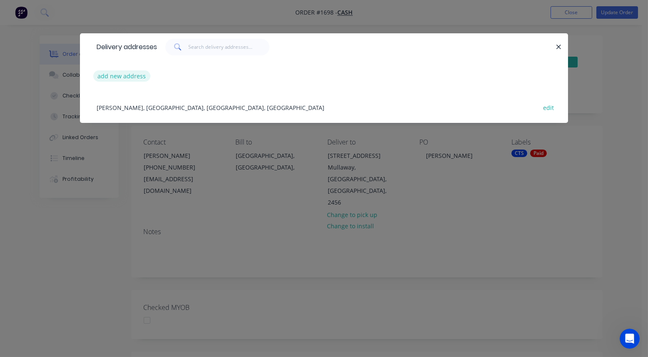
click at [127, 72] on button "add new address" at bounding box center [121, 75] width 57 height 11
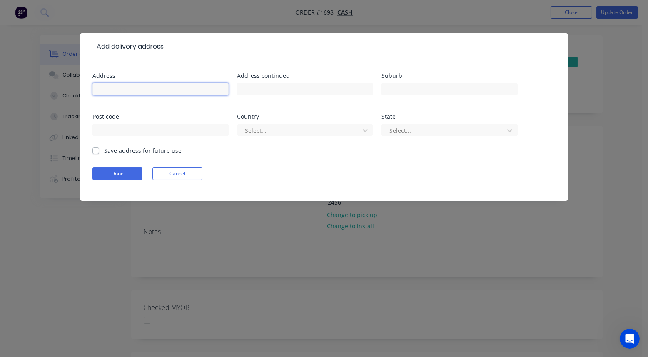
click at [122, 87] on input "text" at bounding box center [160, 89] width 136 height 12
type input "Darryl Lee 12 Primrose Ave"
click at [159, 169] on button "Cancel" at bounding box center [177, 173] width 50 height 12
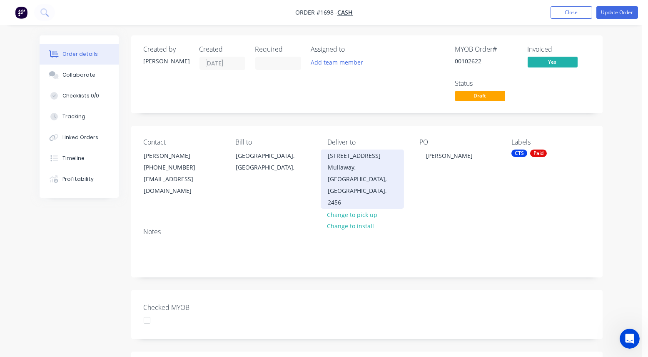
click at [358, 162] on div "Mullaway, New South Wales, Australia, 2456" at bounding box center [362, 185] width 69 height 47
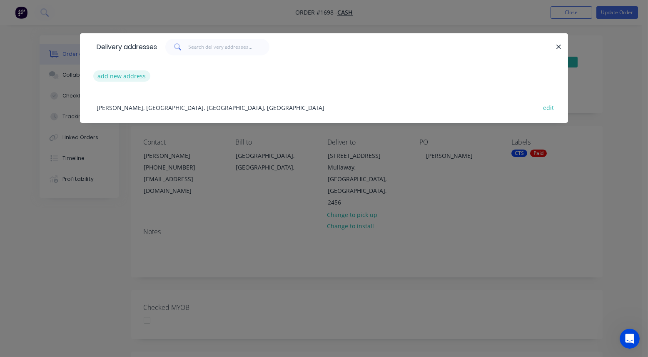
click at [121, 70] on button "add new address" at bounding box center [121, 75] width 57 height 11
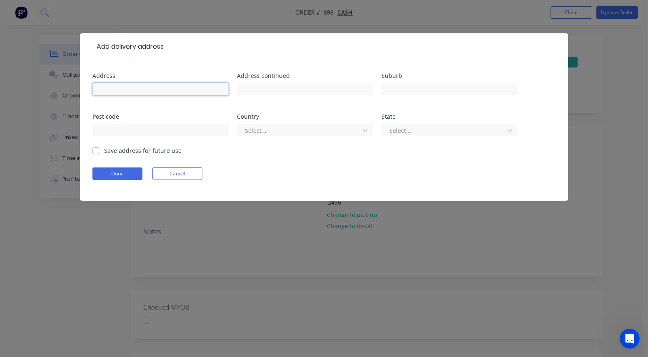
click at [112, 89] on input "text" at bounding box center [160, 89] width 136 height 12
type input "Darryl Lee, 12 Primrose Ave"
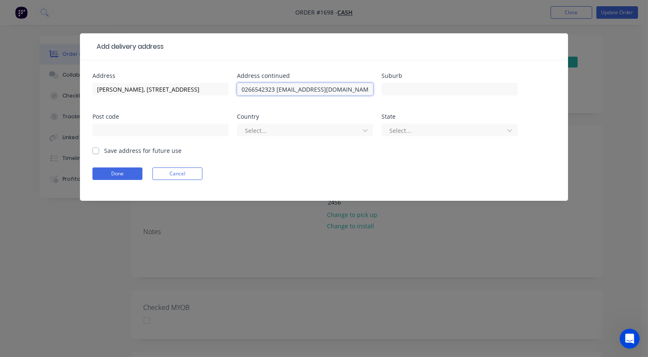
type input "0266542323 mullalee51@gmail.com"
type input "Mullaway"
type input "N"
type input "2456"
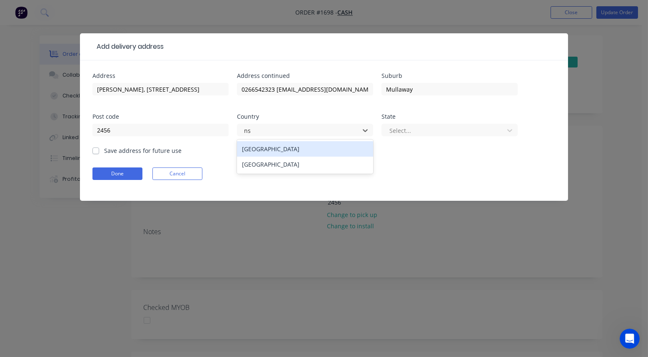
type input "n"
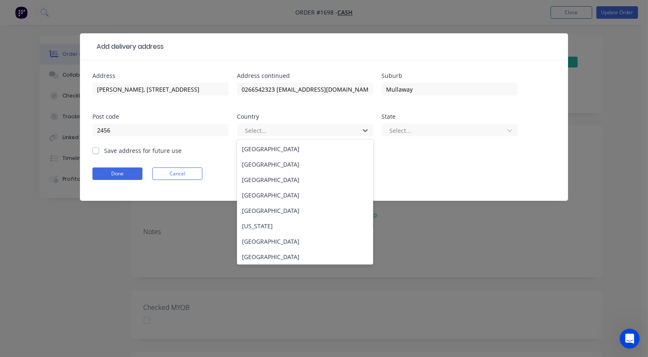
type input "a"
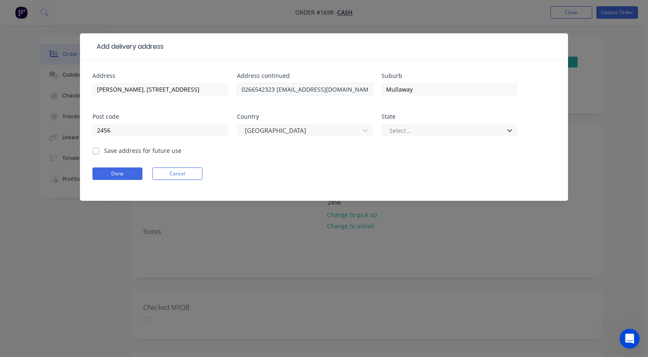
type input "n"
click at [127, 175] on button "Done" at bounding box center [117, 173] width 50 height 12
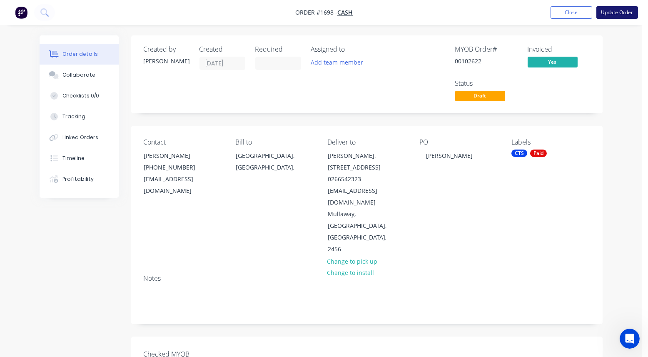
click at [609, 13] on button "Update Order" at bounding box center [618, 12] width 42 height 12
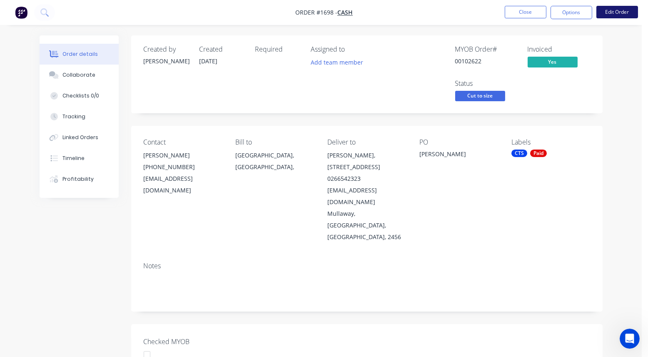
click at [635, 17] on button "Edit Order" at bounding box center [618, 12] width 42 height 12
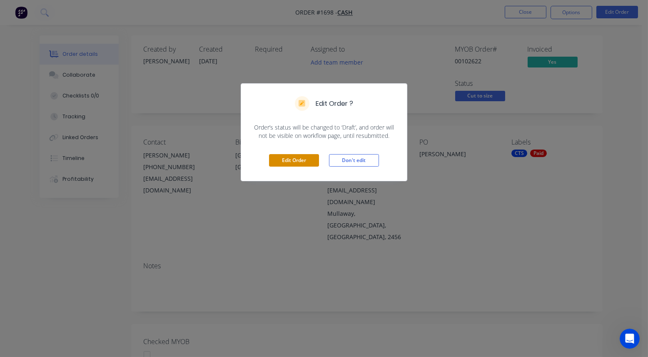
click at [309, 163] on button "Edit Order" at bounding box center [294, 160] width 50 height 12
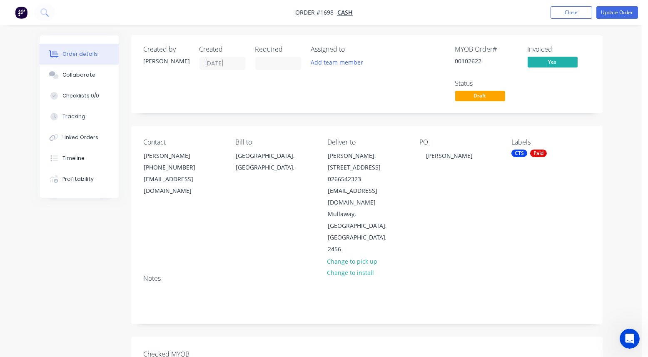
click at [265, 69] on label at bounding box center [278, 63] width 46 height 13
click at [265, 69] on input at bounding box center [278, 63] width 45 height 12
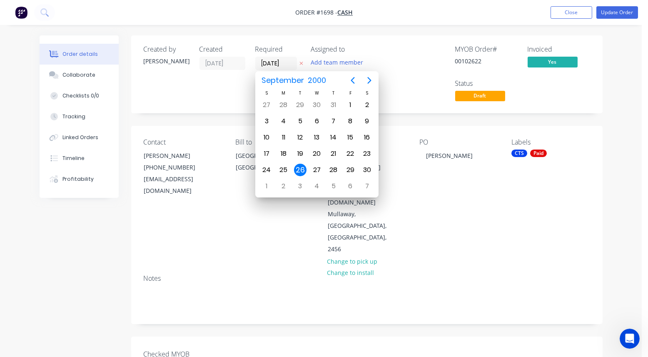
drag, startPoint x: 284, startPoint y: 62, endPoint x: 338, endPoint y: 56, distance: 54.6
click at [338, 56] on div "Created by Darren Created 26/09/25 Required 26/09/00 Assigned to Add team member" at bounding box center [269, 74] width 251 height 58
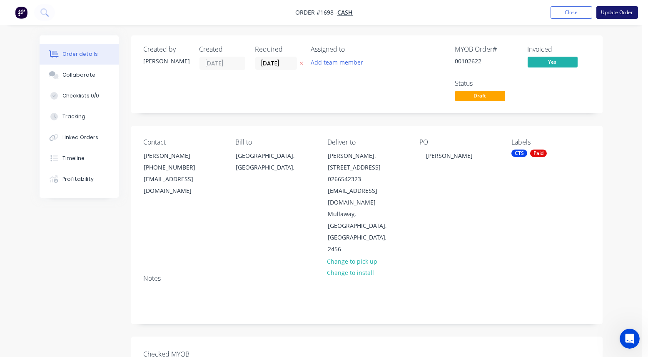
type input "[DATE]"
click at [620, 10] on button "Update Order" at bounding box center [618, 12] width 42 height 12
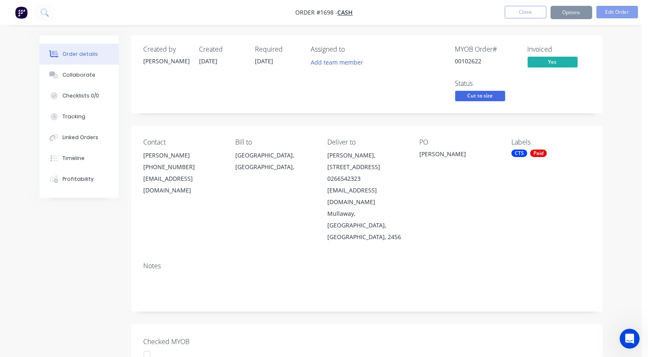
click at [514, 15] on button "Close" at bounding box center [526, 12] width 42 height 12
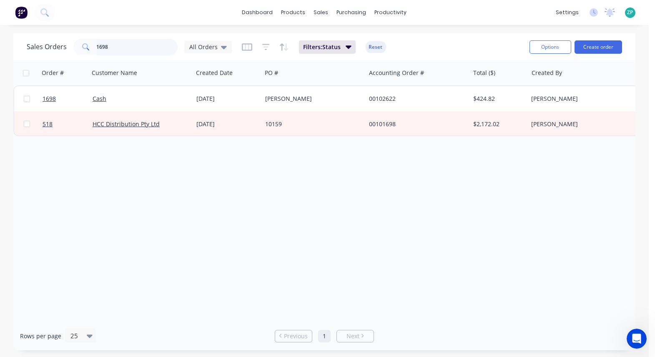
click at [128, 45] on input "1698" at bounding box center [137, 47] width 81 height 17
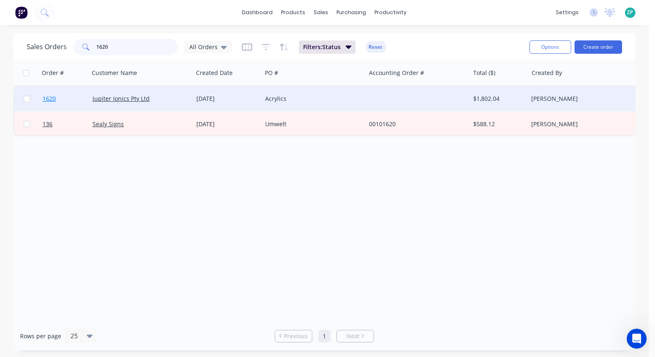
type input "1620"
click at [51, 100] on span "1620" at bounding box center [48, 99] width 13 height 8
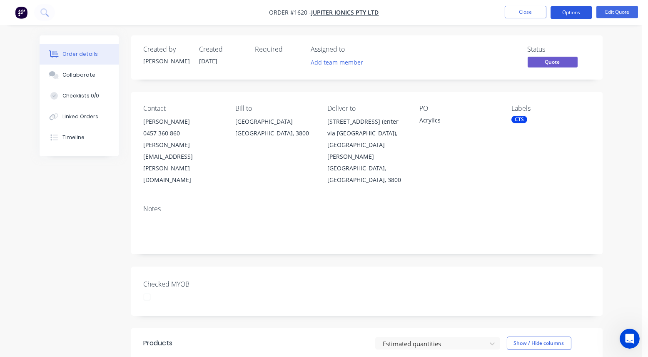
click at [575, 11] on button "Options" at bounding box center [572, 12] width 42 height 13
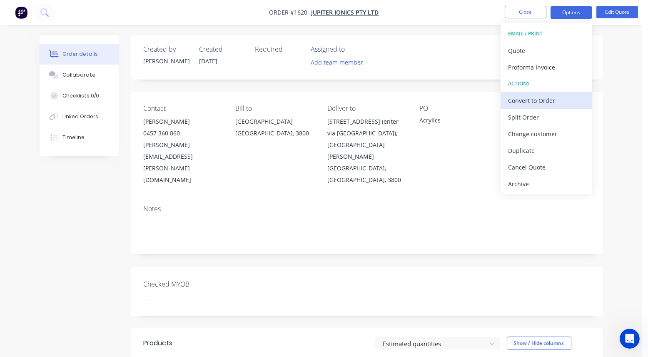
click at [525, 102] on div "Convert to Order" at bounding box center [546, 101] width 77 height 12
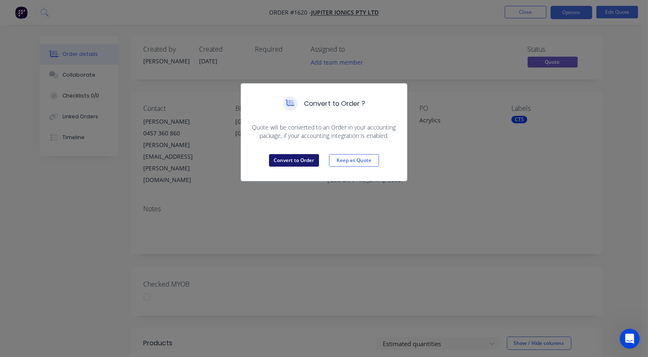
click at [291, 159] on button "Convert to Order" at bounding box center [294, 160] width 50 height 12
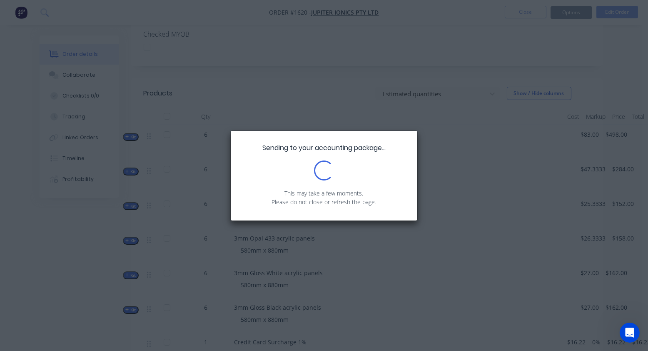
scroll to position [455, 0]
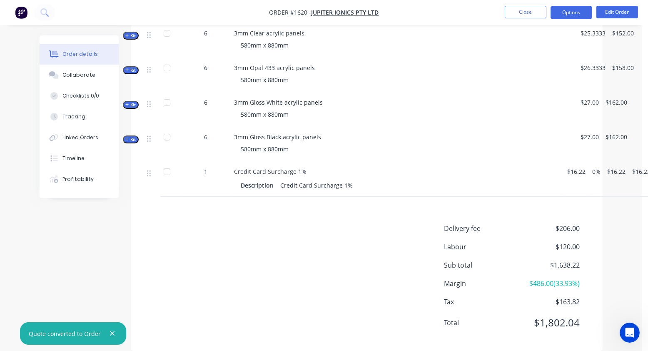
click at [574, 11] on button "Options" at bounding box center [572, 12] width 42 height 13
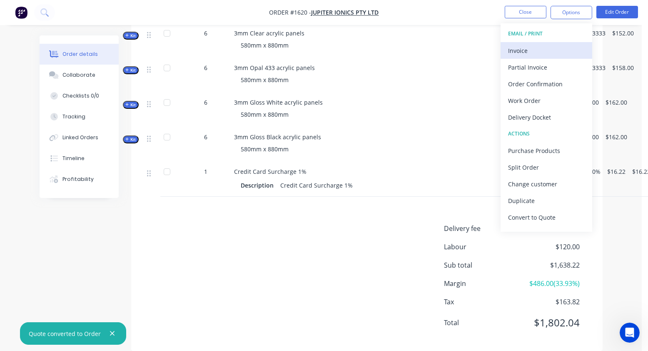
click at [524, 52] on div "Invoice" at bounding box center [546, 51] width 77 height 12
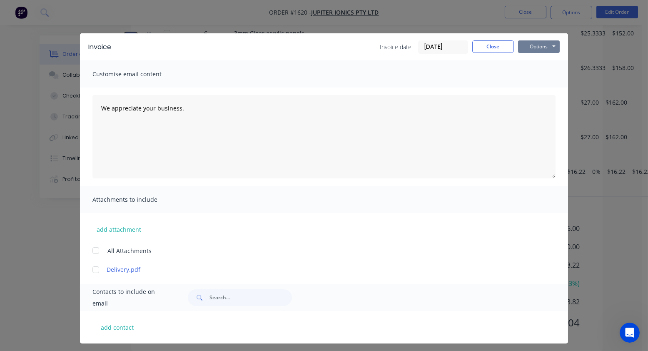
click at [529, 50] on button "Options" at bounding box center [539, 46] width 42 height 12
click at [538, 78] on button "Print" at bounding box center [544, 75] width 53 height 14
click at [482, 47] on button "Close" at bounding box center [493, 46] width 42 height 12
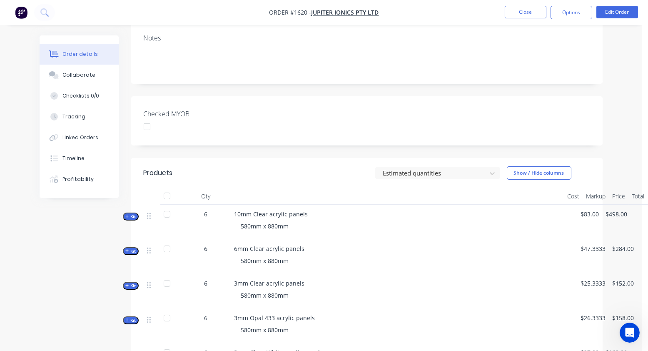
scroll to position [0, 0]
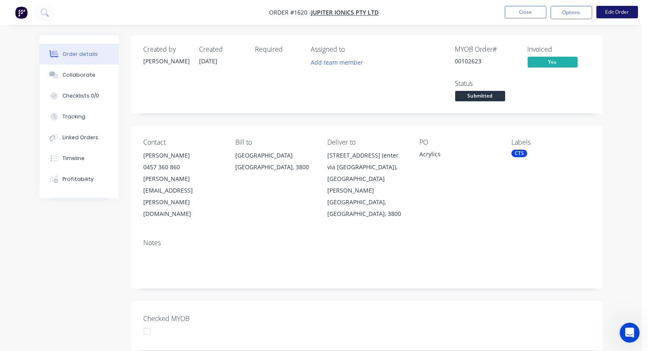
click at [613, 9] on button "Edit Order" at bounding box center [618, 12] width 42 height 12
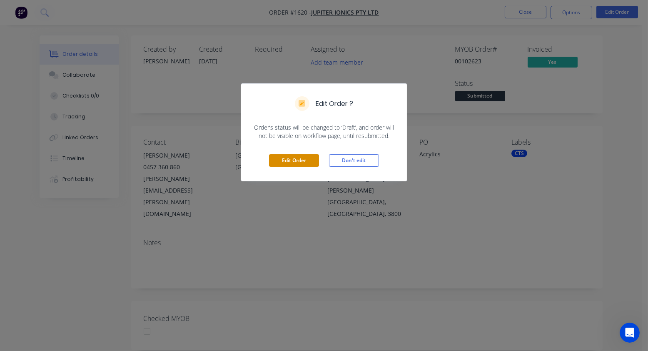
click at [289, 162] on button "Edit Order" at bounding box center [294, 160] width 50 height 12
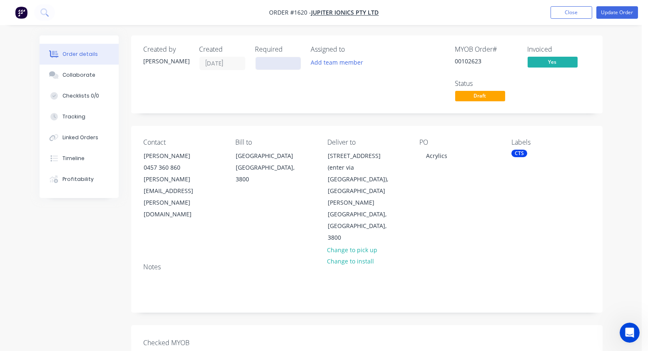
click at [269, 65] on input at bounding box center [278, 63] width 45 height 12
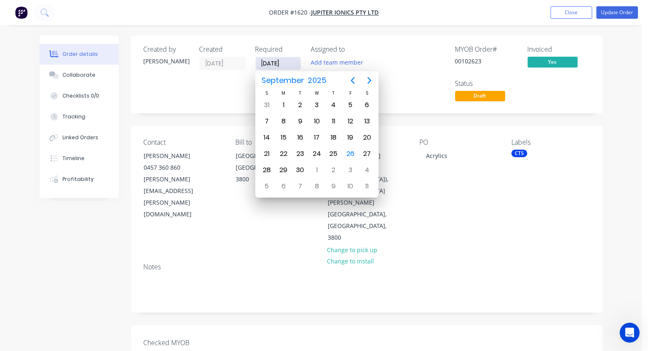
type input "[DATE]"
click at [354, 155] on div "26" at bounding box center [350, 153] width 12 height 12
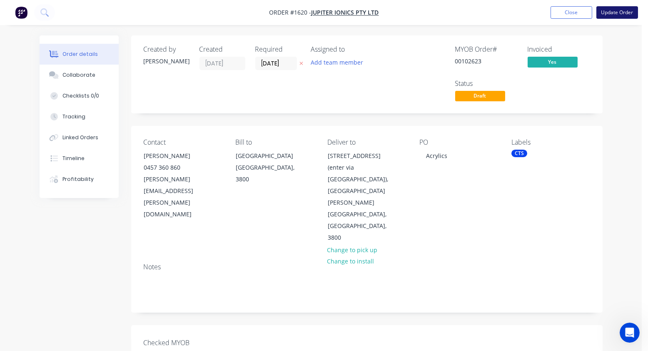
click at [624, 10] on button "Update Order" at bounding box center [618, 12] width 42 height 12
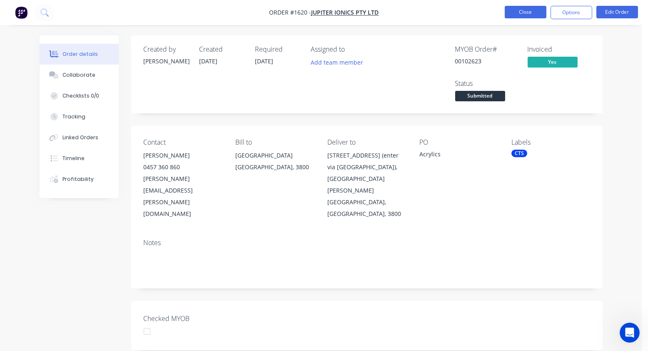
click at [537, 14] on button "Close" at bounding box center [526, 12] width 42 height 12
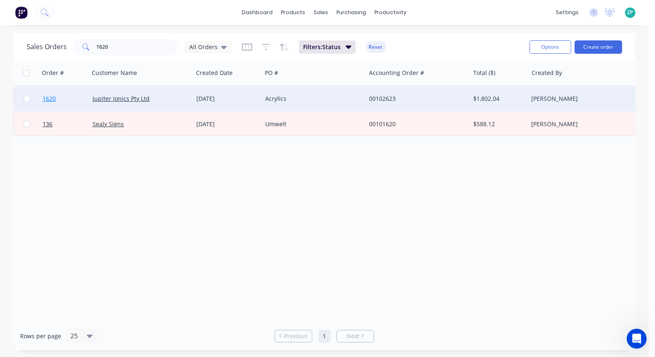
click at [48, 100] on span "1620" at bounding box center [48, 99] width 13 height 8
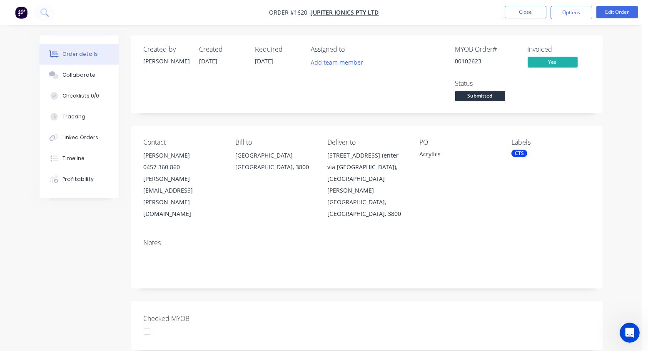
click at [520, 154] on div "CTS" at bounding box center [520, 153] width 16 height 7
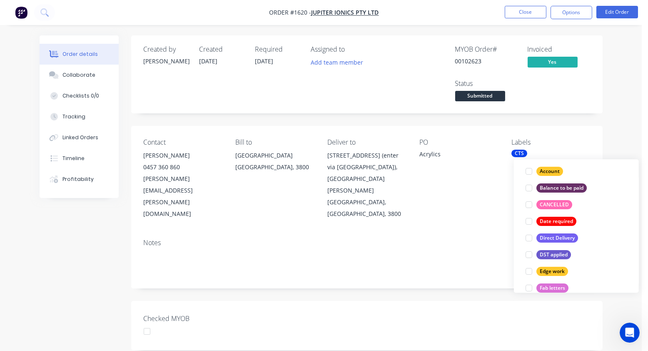
scroll to position [208, 0]
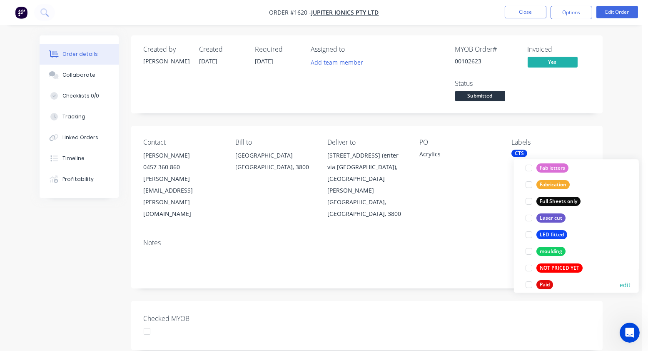
click at [532, 282] on div at bounding box center [529, 284] width 17 height 17
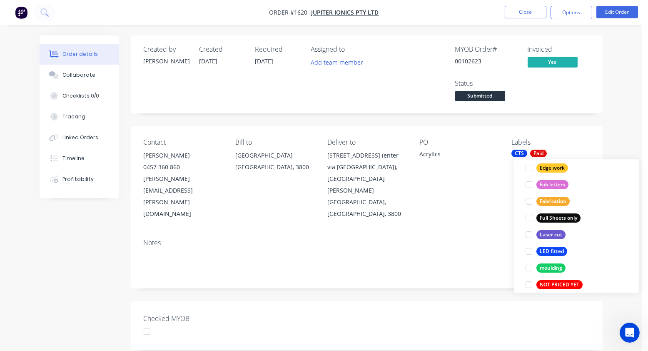
scroll to position [0, 0]
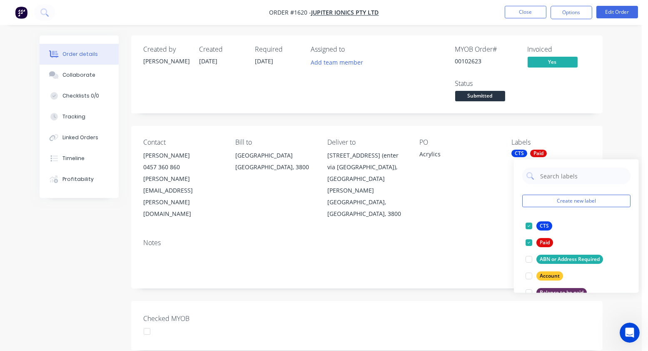
click at [486, 98] on span "Submitted" at bounding box center [480, 96] width 50 height 10
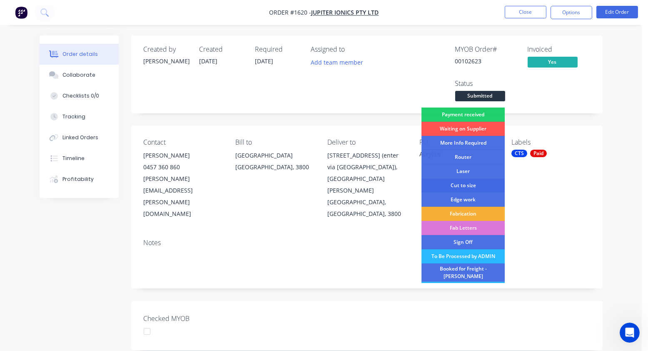
click at [458, 184] on div "Cut to size" at bounding box center [463, 185] width 83 height 14
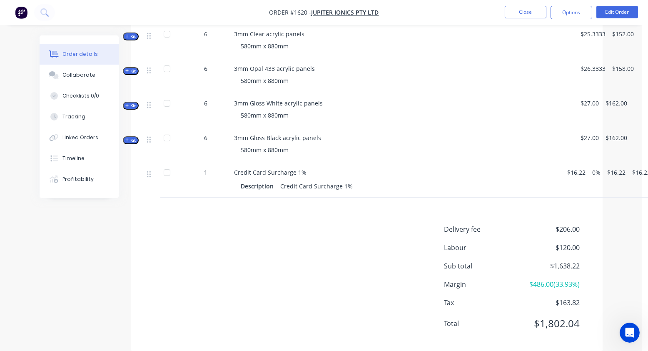
scroll to position [455, 0]
click at [517, 9] on button "Close" at bounding box center [526, 12] width 42 height 12
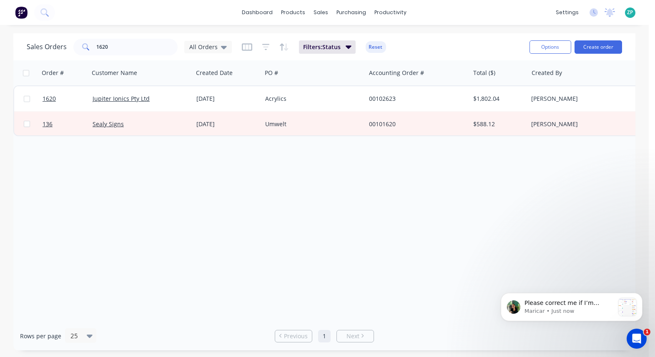
scroll to position [334, 0]
click at [565, 310] on p "Maricar • 8m ago" at bounding box center [569, 310] width 90 height 7
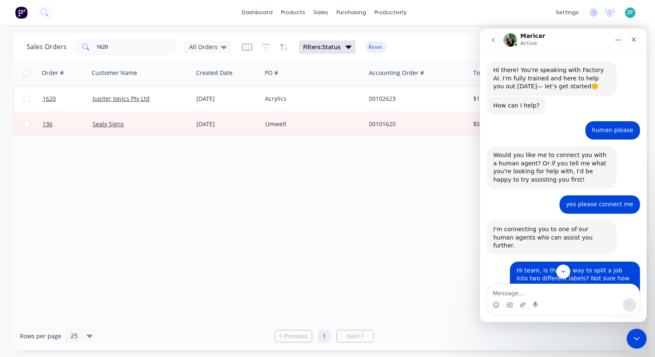
scroll to position [348, 0]
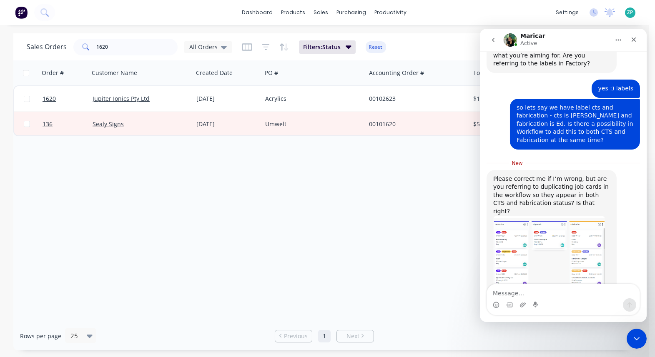
click at [520, 289] on textarea "Message…" at bounding box center [562, 291] width 152 height 14
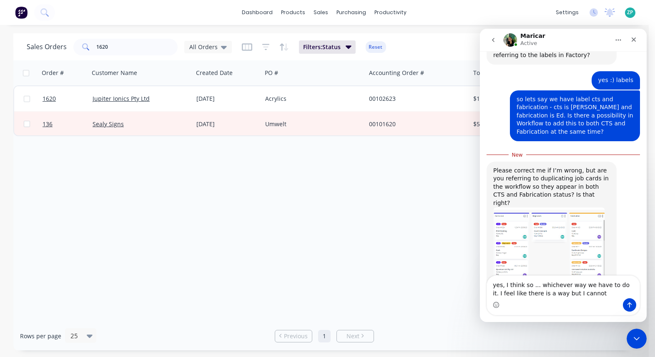
type textarea "yes, I think so ... whichever way we have to do it. I feel like there is a way …"
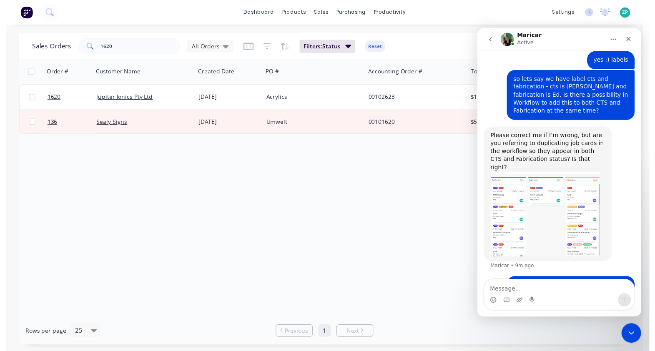
scroll to position [375, 0]
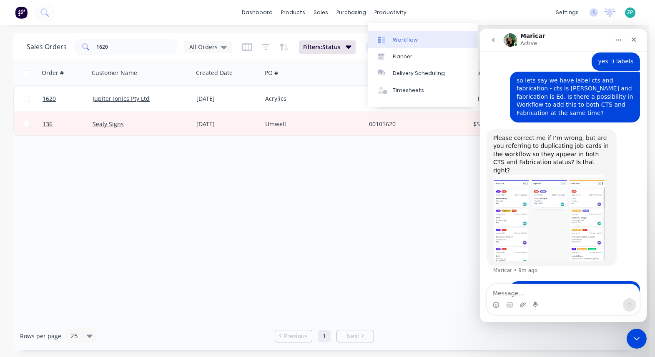
click at [404, 42] on div "Workflow" at bounding box center [404, 39] width 25 height 7
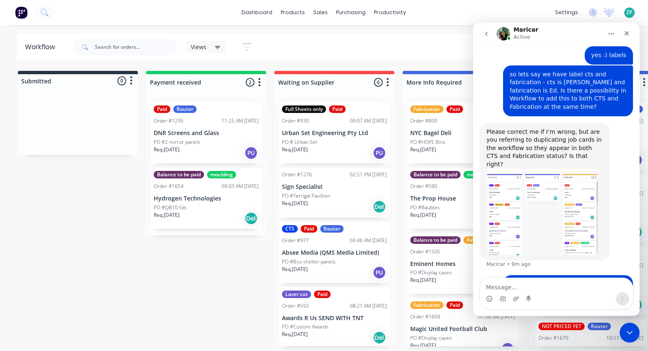
click at [259, 82] on icon "button" at bounding box center [260, 82] width 2 height 8
click at [161, 137] on div "Paid Router Order #1295 11:25 AM 25/09/25 DNR Screens and Glass PO #2 mirror pa…" at bounding box center [206, 132] width 112 height 61
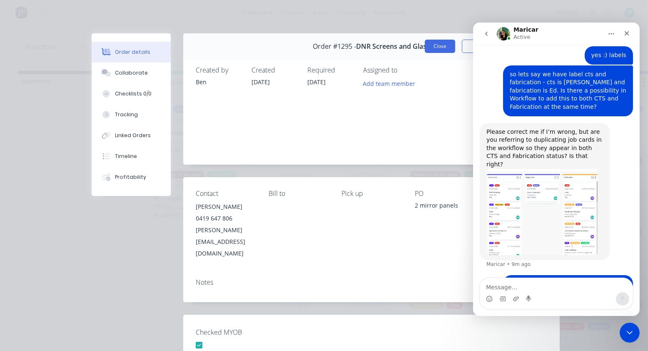
click at [440, 49] on button "Close" at bounding box center [440, 46] width 30 height 13
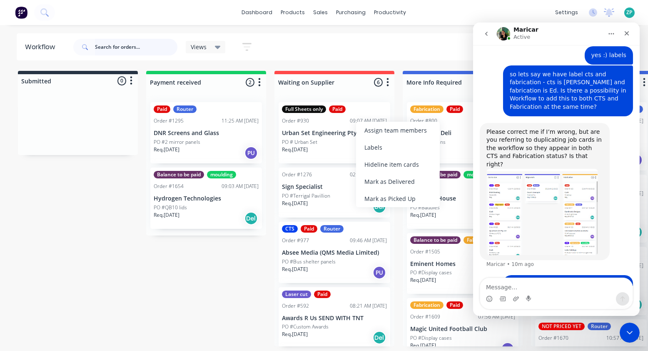
click at [137, 47] on input "text" at bounding box center [136, 47] width 82 height 17
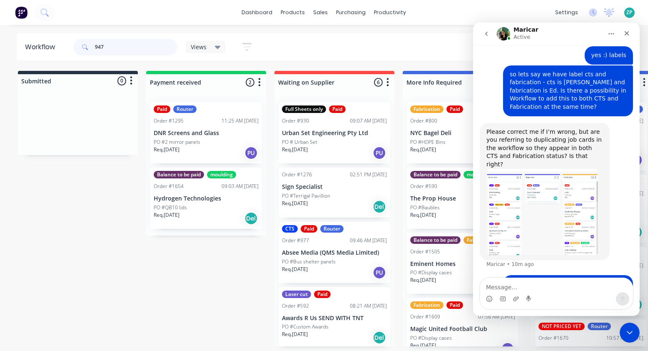
type input "947"
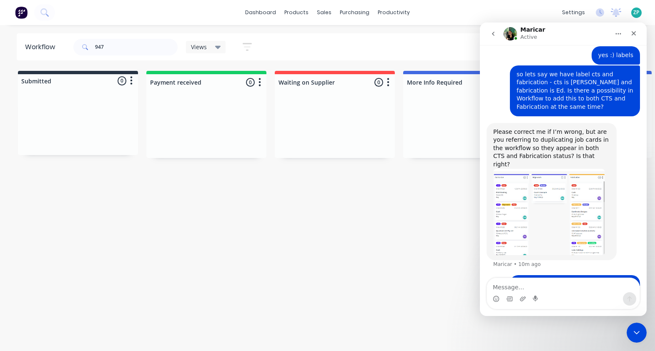
scroll to position [0, 1339]
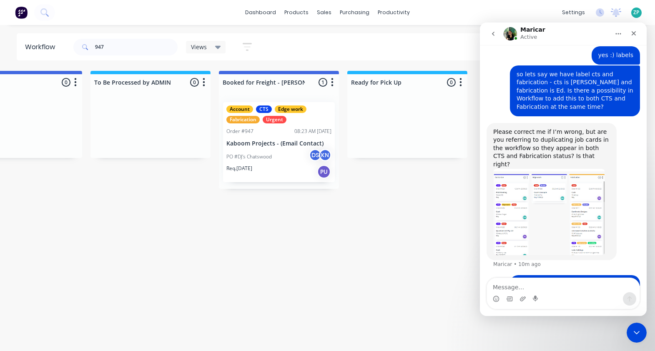
drag, startPoint x: 226, startPoint y: 197, endPoint x: 416, endPoint y: 207, distance: 190.3
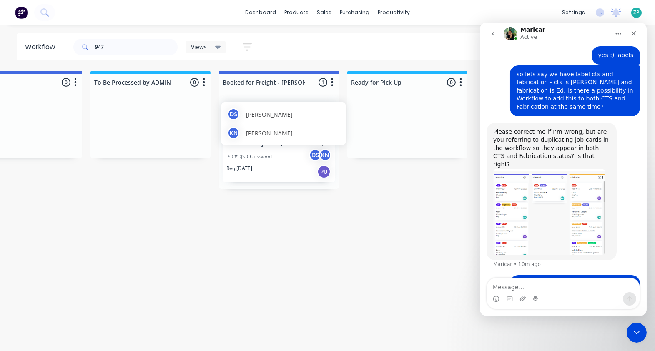
click at [328, 156] on div "KN" at bounding box center [325, 155] width 12 height 12
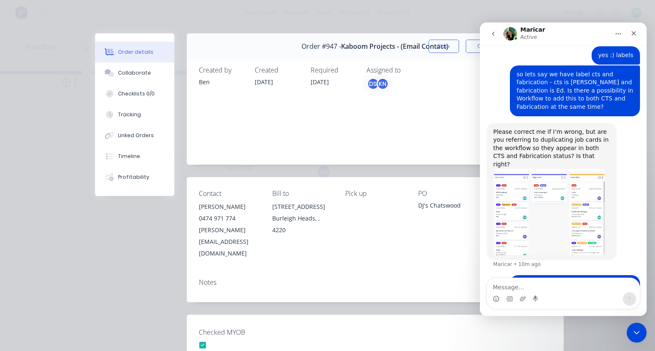
click at [370, 81] on div "DS" at bounding box center [373, 83] width 12 height 12
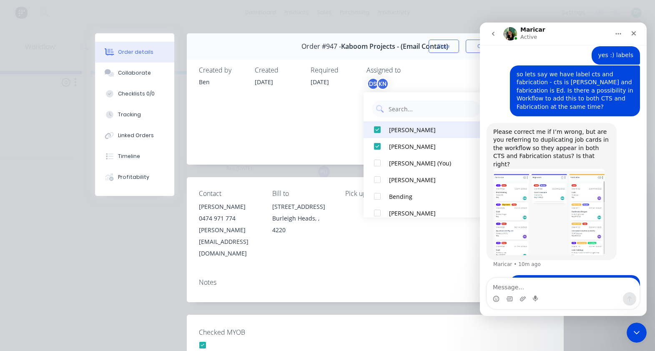
click at [379, 130] on div at bounding box center [377, 129] width 17 height 17
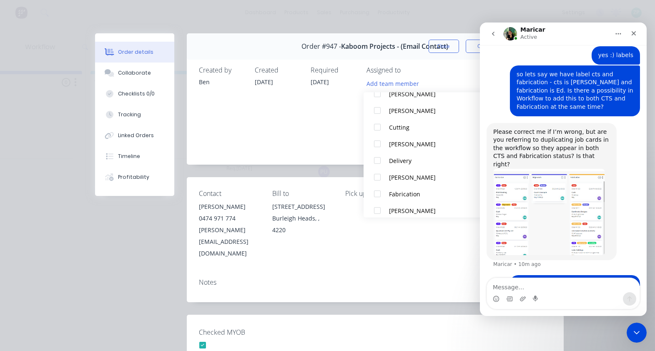
scroll to position [225, 0]
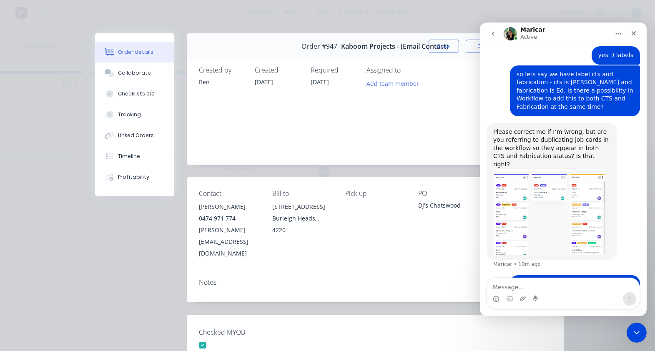
click at [397, 109] on div "Assigned to Add team member" at bounding box center [408, 110] width 83 height 88
click at [633, 35] on icon "Close" at bounding box center [633, 33] width 7 height 7
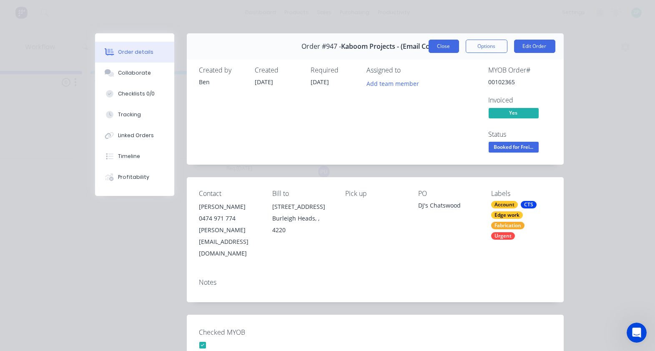
click at [434, 43] on button "Close" at bounding box center [443, 46] width 30 height 13
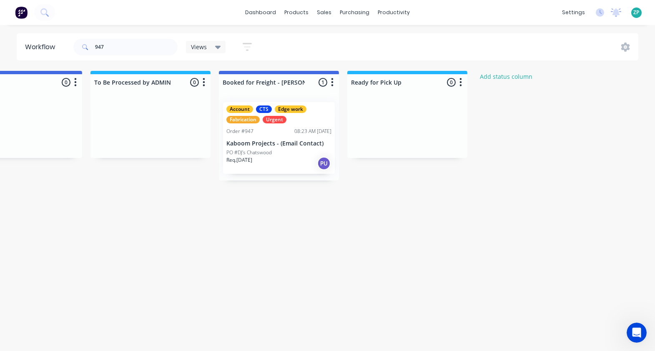
scroll to position [397, 0]
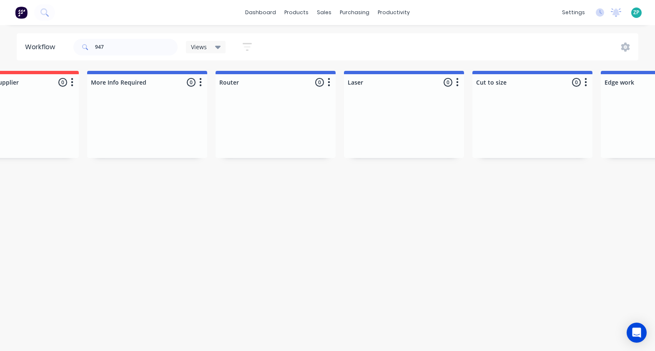
scroll to position [0, 1339]
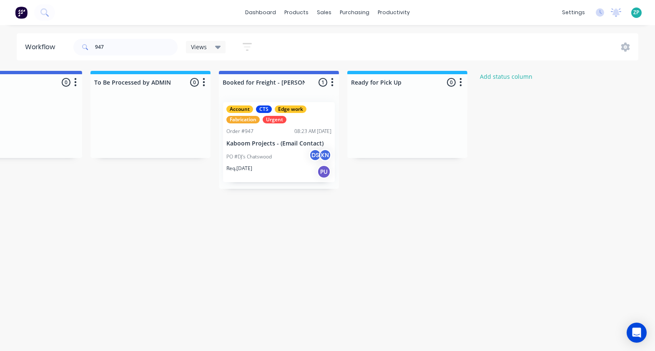
drag, startPoint x: 259, startPoint y: 165, endPoint x: 503, endPoint y: 165, distance: 243.7
click at [633, 327] on div "Open Intercom Messenger" at bounding box center [636, 333] width 22 height 22
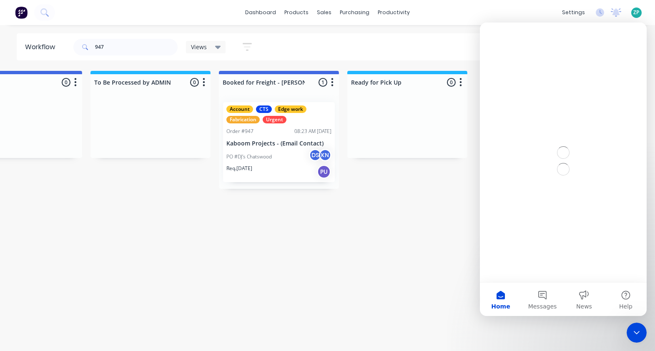
scroll to position [0, 0]
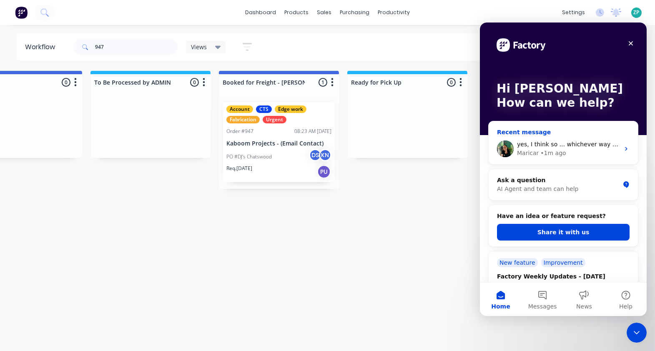
click at [558, 142] on span "yes, I think so ... whichever way we have to do it. I feel like there is a way …" at bounding box center [658, 144] width 285 height 7
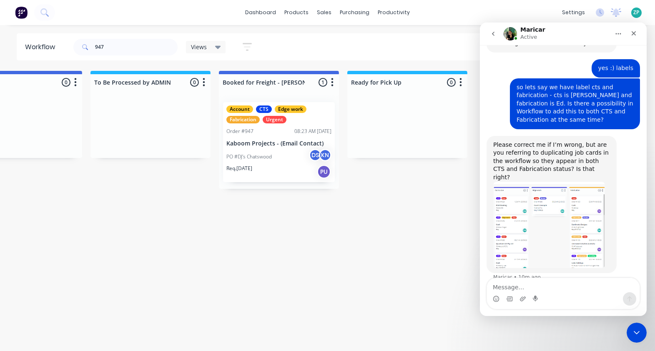
click at [316, 155] on div "DS" at bounding box center [315, 155] width 12 height 12
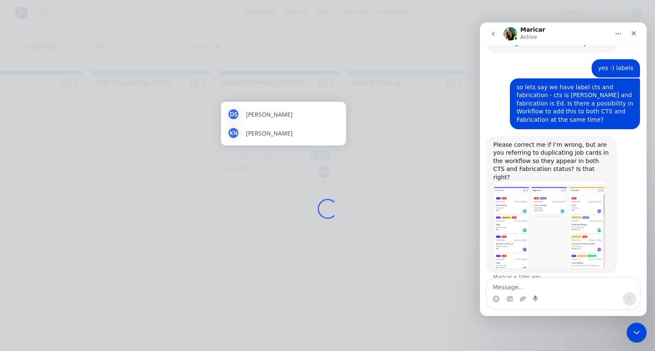
scroll to position [375, 0]
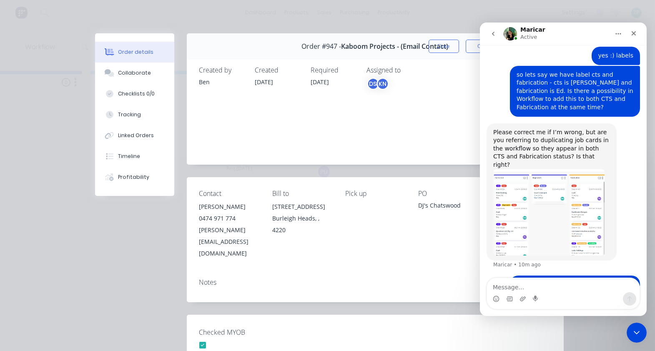
click at [376, 84] on div "KN" at bounding box center [382, 83] width 12 height 12
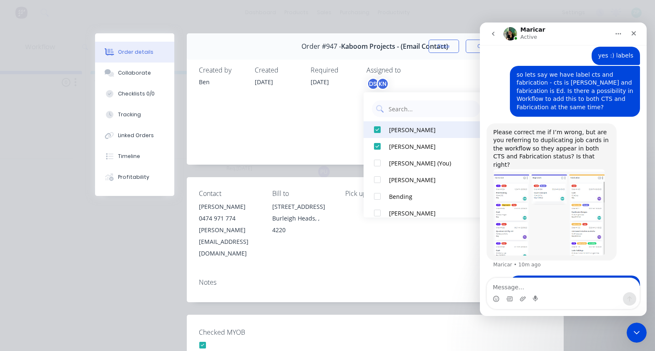
click at [378, 125] on div at bounding box center [377, 129] width 17 height 17
click at [377, 133] on div at bounding box center [377, 129] width 17 height 17
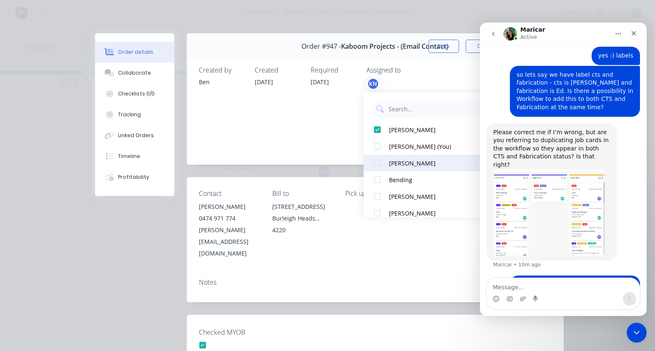
scroll to position [0, 0]
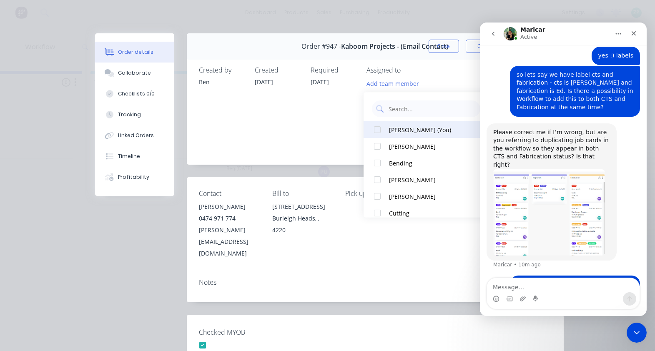
click at [380, 131] on div at bounding box center [377, 129] width 17 height 17
click at [401, 278] on div "Notes" at bounding box center [375, 282] width 352 height 8
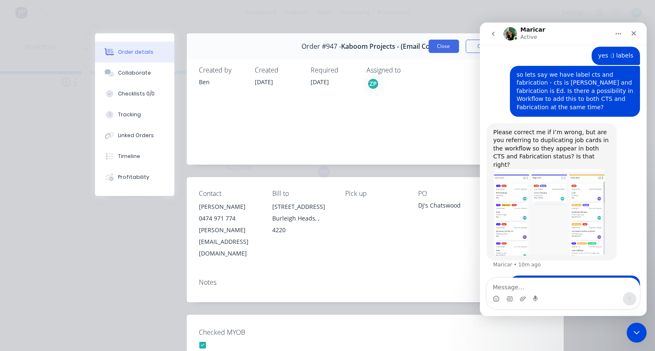
click at [440, 47] on button "Close" at bounding box center [443, 46] width 30 height 13
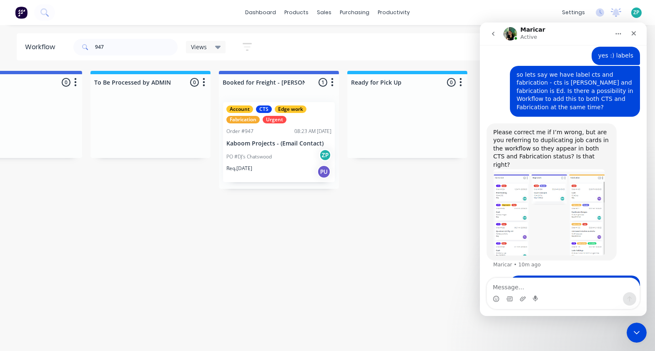
click at [520, 285] on textarea "Message…" at bounding box center [562, 285] width 152 height 14
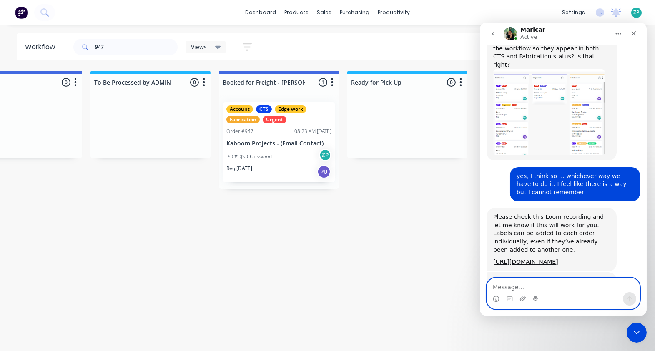
scroll to position [480, 0]
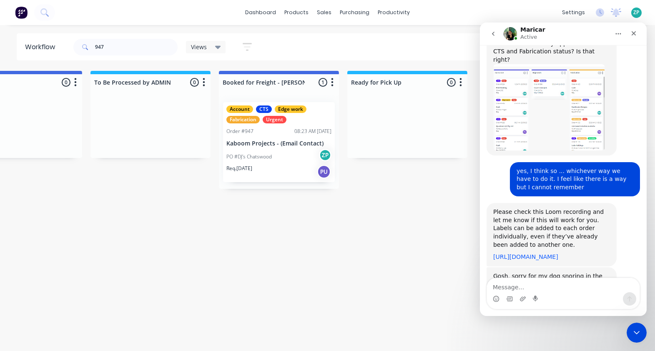
click at [532, 253] on link "[URL][DOMAIN_NAME]" at bounding box center [524, 256] width 65 height 7
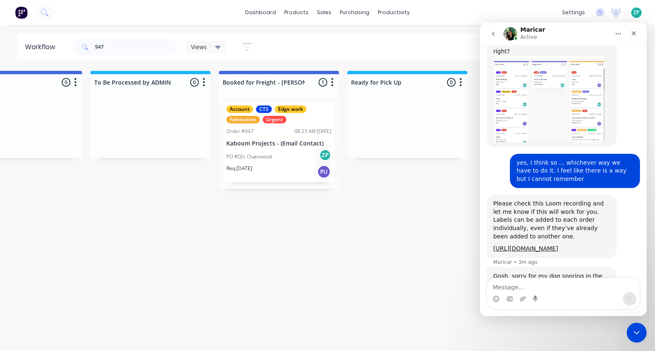
click at [252, 157] on p "PO #DJ's Chatswood" at bounding box center [248, 156] width 45 height 7
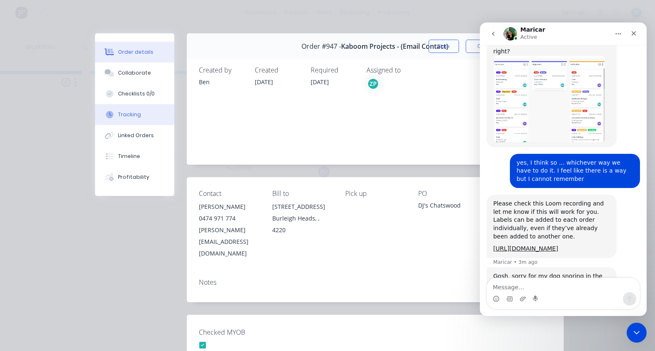
click at [119, 111] on div "Tracking" at bounding box center [129, 114] width 23 height 7
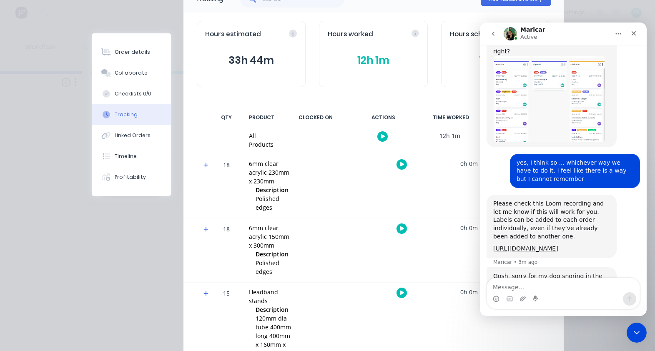
scroll to position [83, 0]
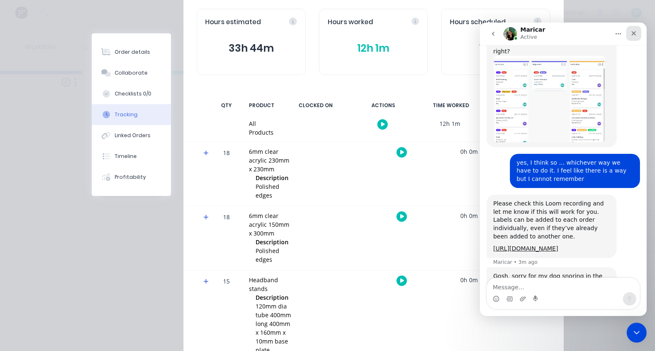
click at [634, 31] on icon "Close" at bounding box center [633, 33] width 7 height 7
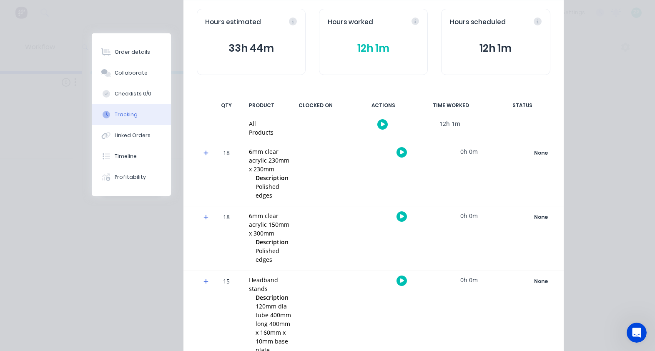
scroll to position [125, 0]
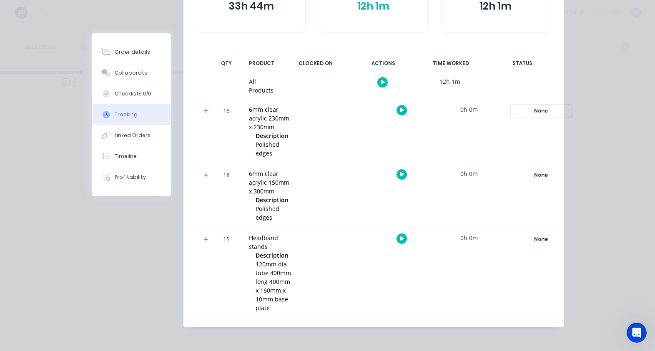
click at [536, 106] on div "None" at bounding box center [541, 110] width 60 height 11
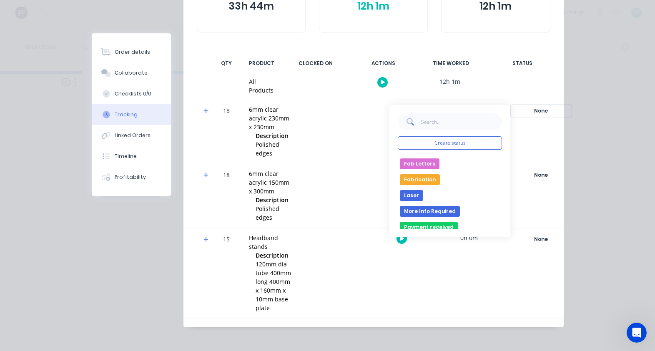
scroll to position [83, 0]
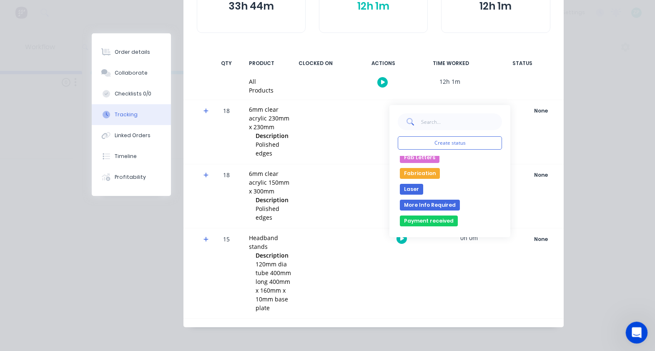
click at [632, 336] on div "Open Intercom Messenger" at bounding box center [634, 330] width 27 height 27
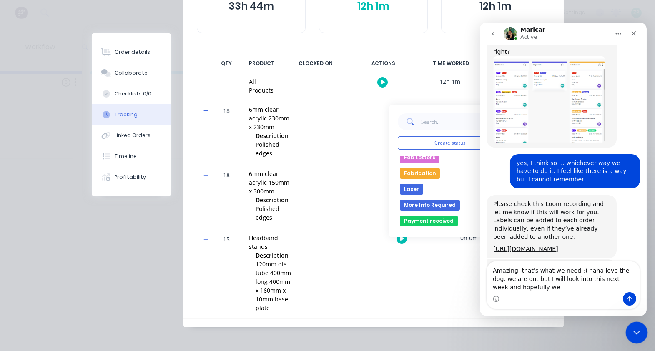
scroll to position [497, 0]
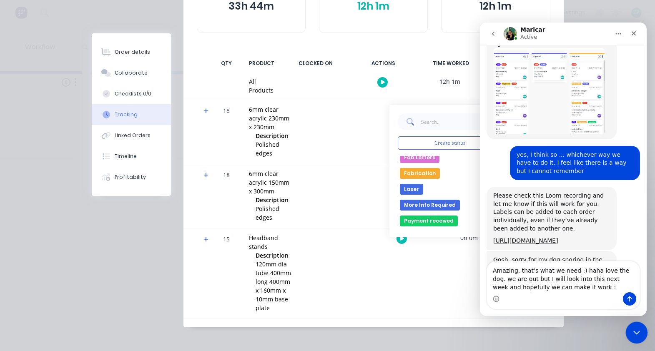
type textarea "Amazing, that's what we need :) haha love the dog. we are out but I will look i…"
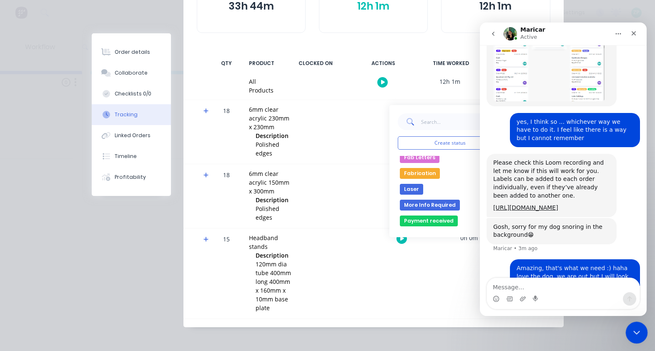
scroll to position [530, 0]
type textarea "T"
type textarea "have a fabulous weekend."
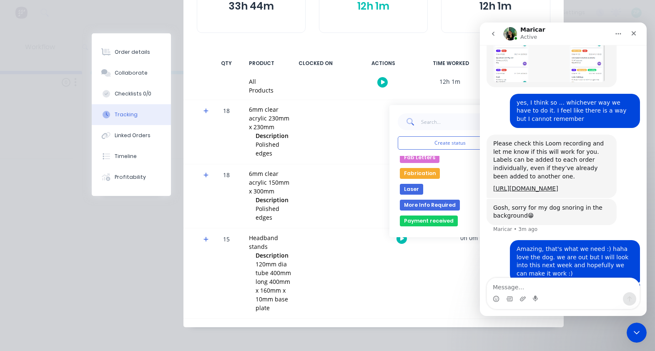
scroll to position [548, 0]
click at [355, 305] on div at bounding box center [334, 273] width 62 height 90
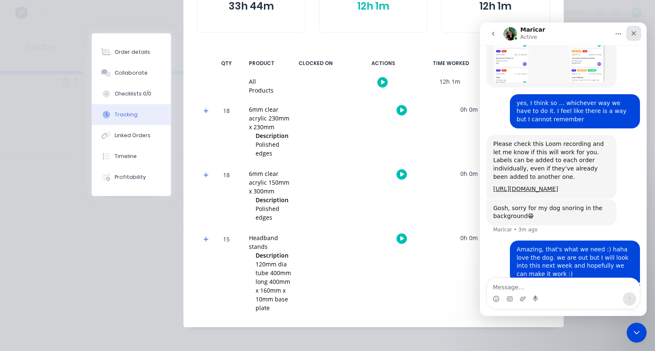
click at [634, 30] on icon "Close" at bounding box center [633, 33] width 7 height 7
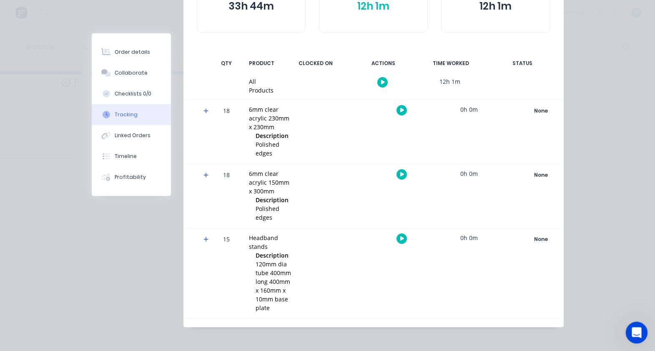
drag, startPoint x: 634, startPoint y: 331, endPoint x: 635, endPoint y: 254, distance: 77.1
click at [635, 321] on html at bounding box center [635, 331] width 20 height 20
click at [636, 330] on icon "Open Intercom Messenger" at bounding box center [635, 332] width 14 height 14
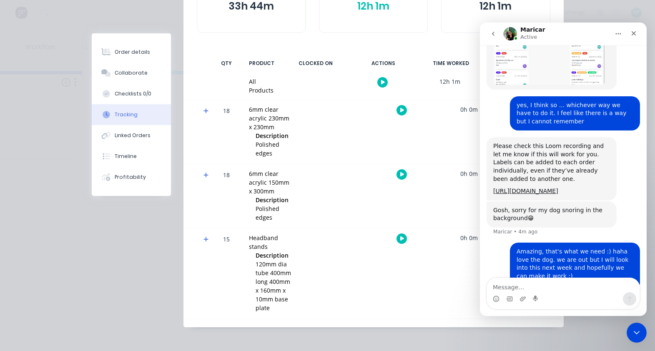
scroll to position [549, 0]
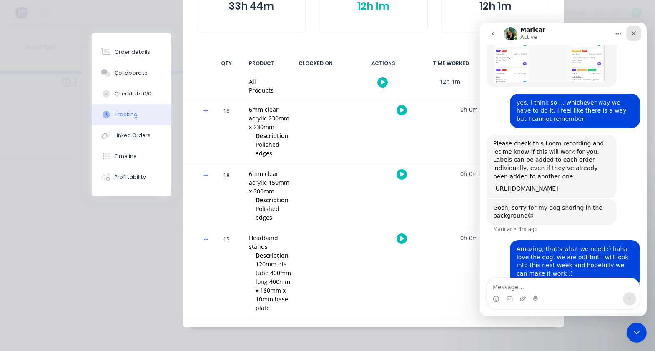
click at [632, 29] on div "Close" at bounding box center [632, 33] width 15 height 15
